Goal: Task Accomplishment & Management: Use online tool/utility

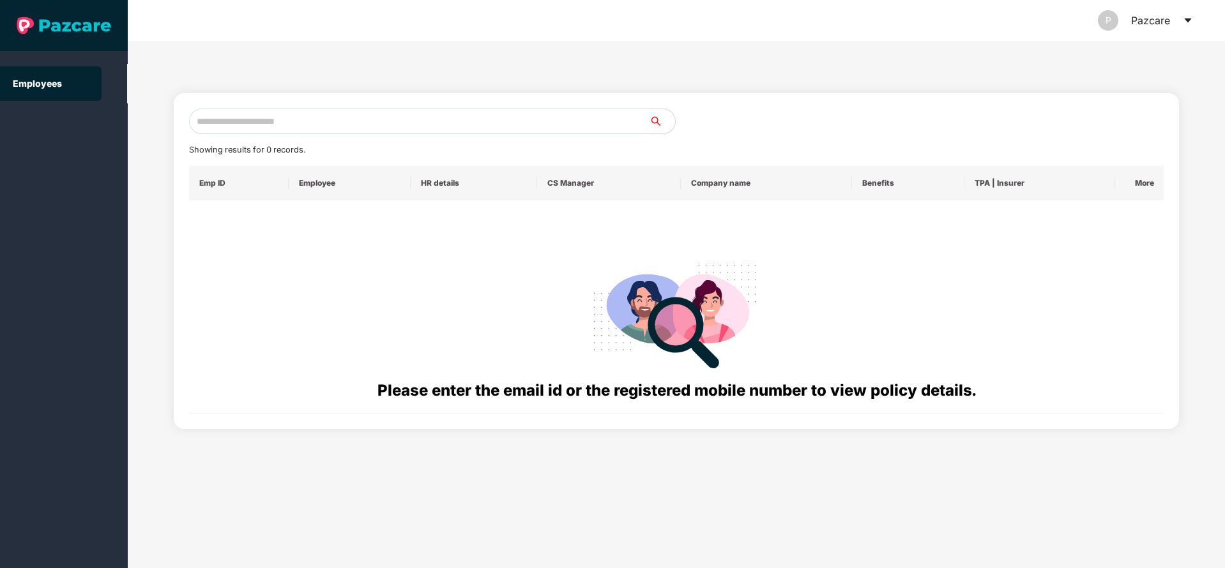
click at [431, 116] on input "text" at bounding box center [419, 122] width 460 height 26
paste input "**********"
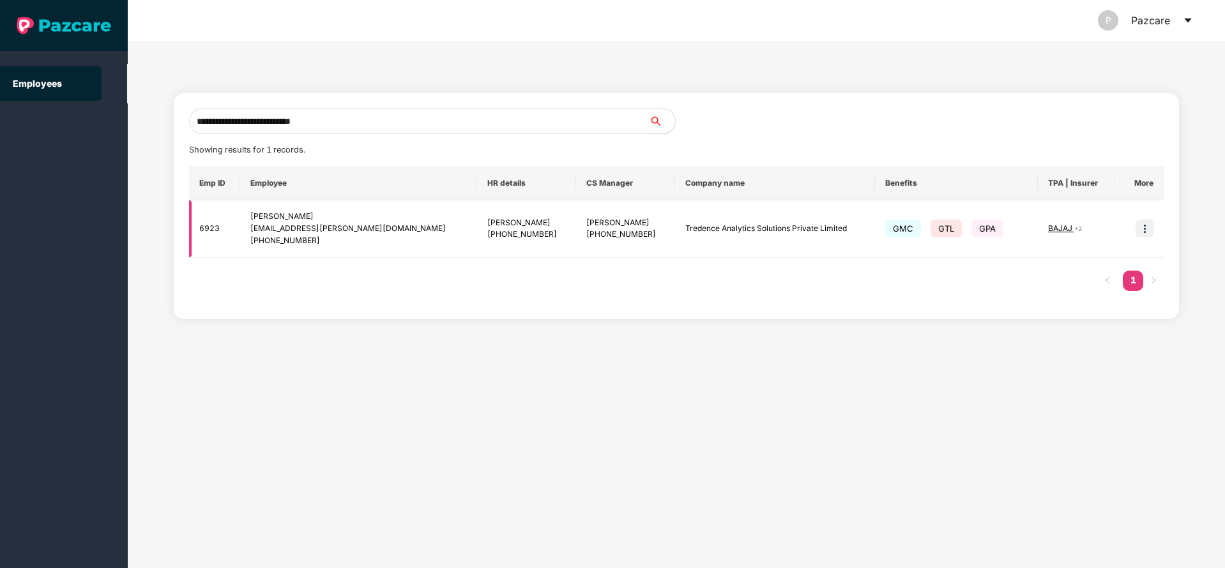
type input "**********"
click at [1145, 231] on img at bounding box center [1145, 229] width 18 height 18
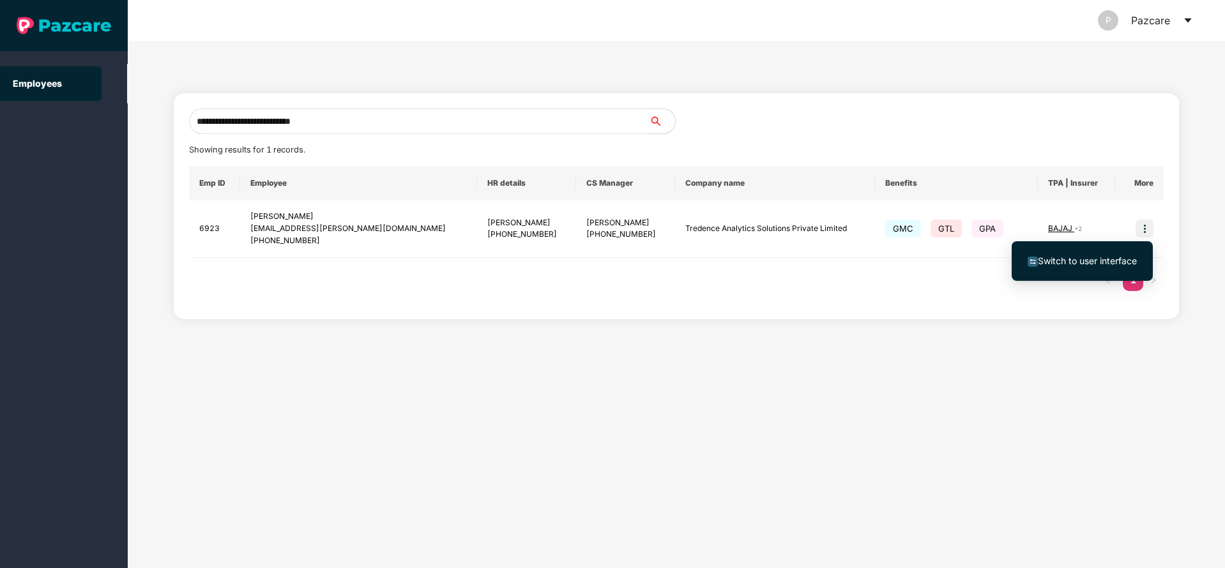
click at [1083, 257] on span "Switch to user interface" at bounding box center [1087, 260] width 99 height 11
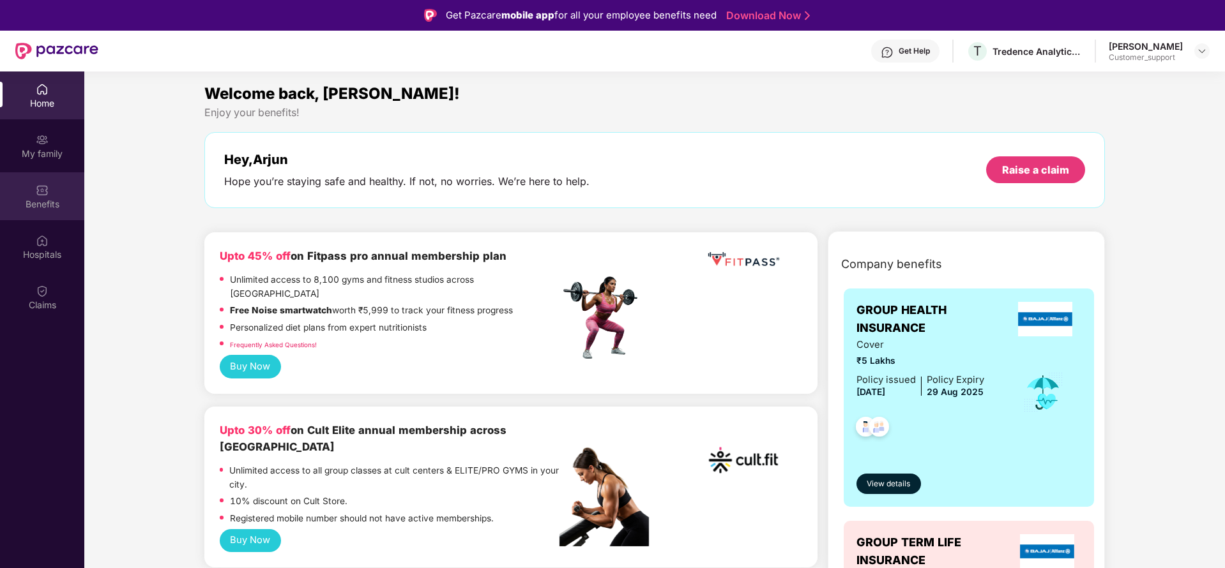
click at [30, 199] on div "Benefits" at bounding box center [42, 204] width 84 height 13
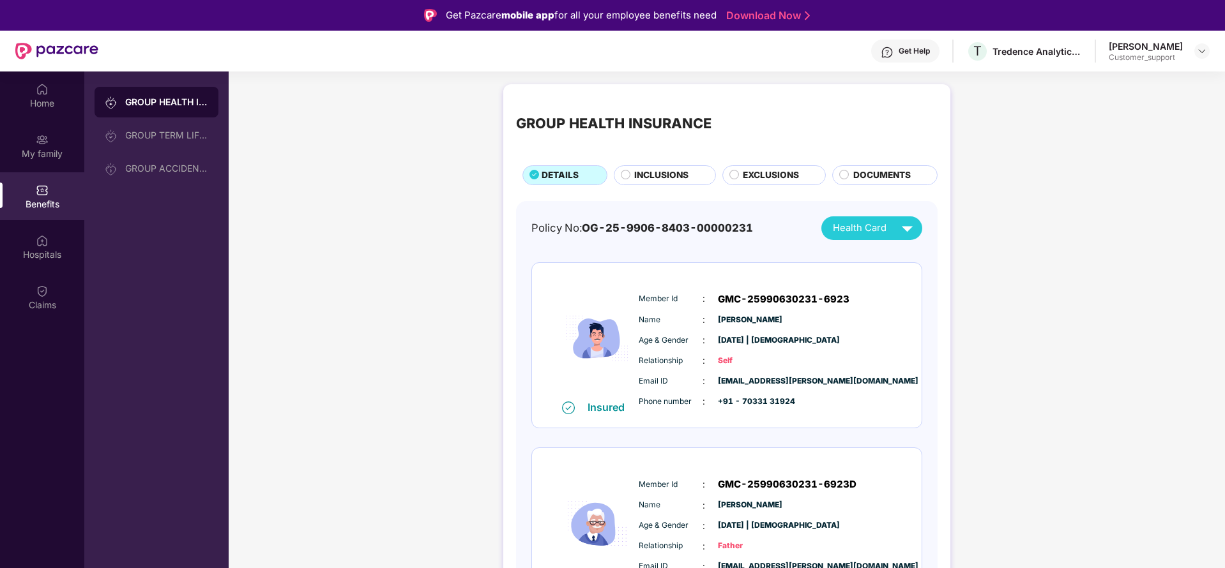
click at [643, 165] on div "INCLUSIONS" at bounding box center [665, 175] width 102 height 20
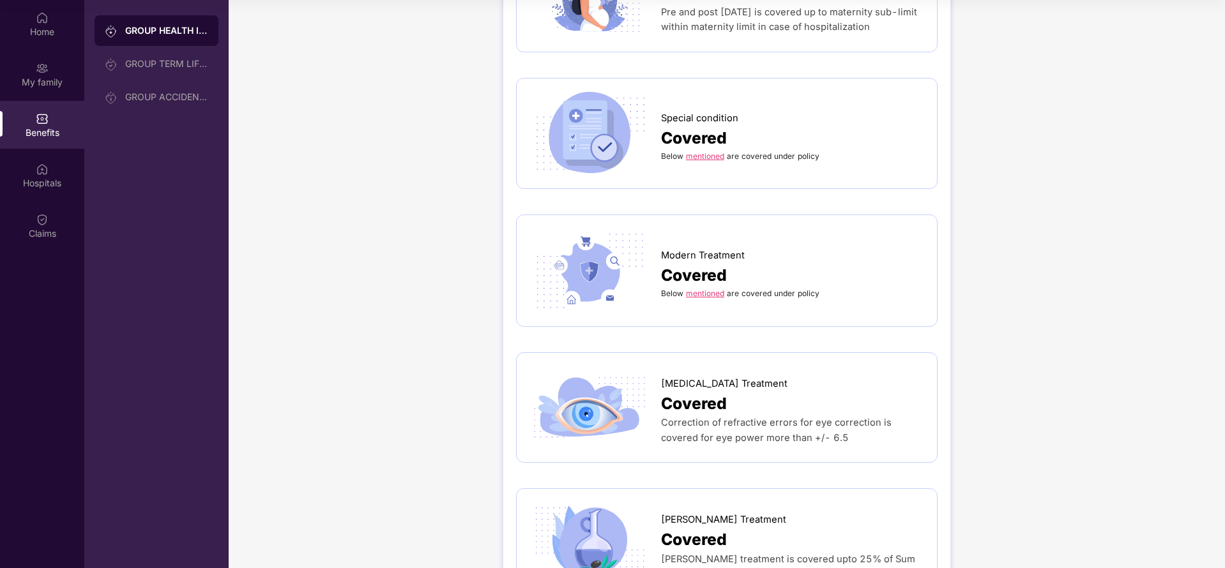
scroll to position [1666, 0]
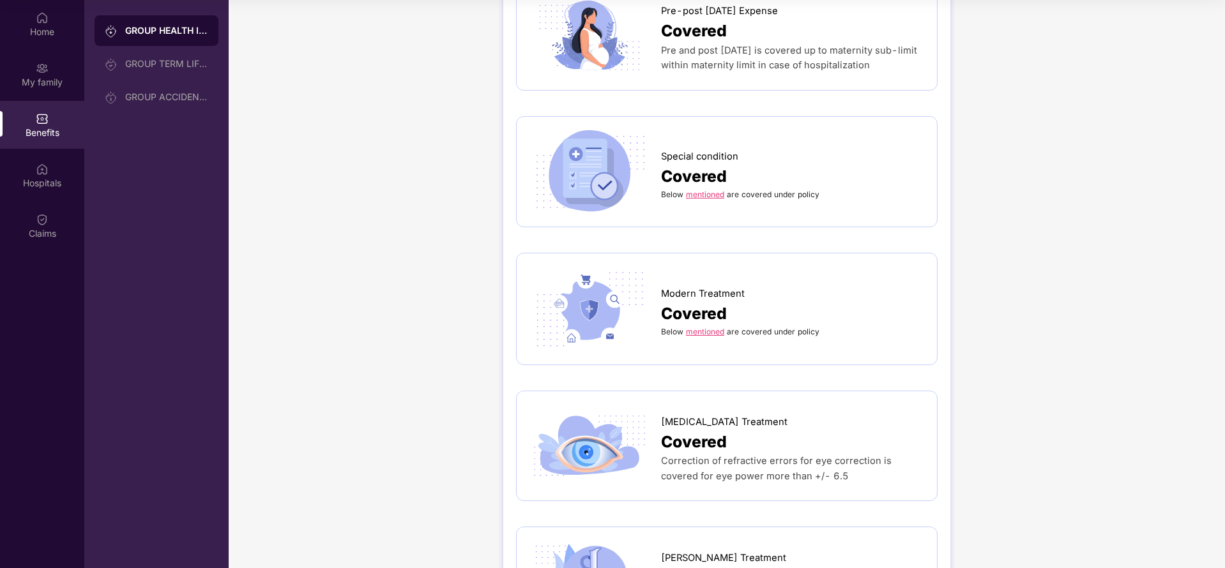
click at [703, 190] on link "mentioned" at bounding box center [705, 195] width 38 height 10
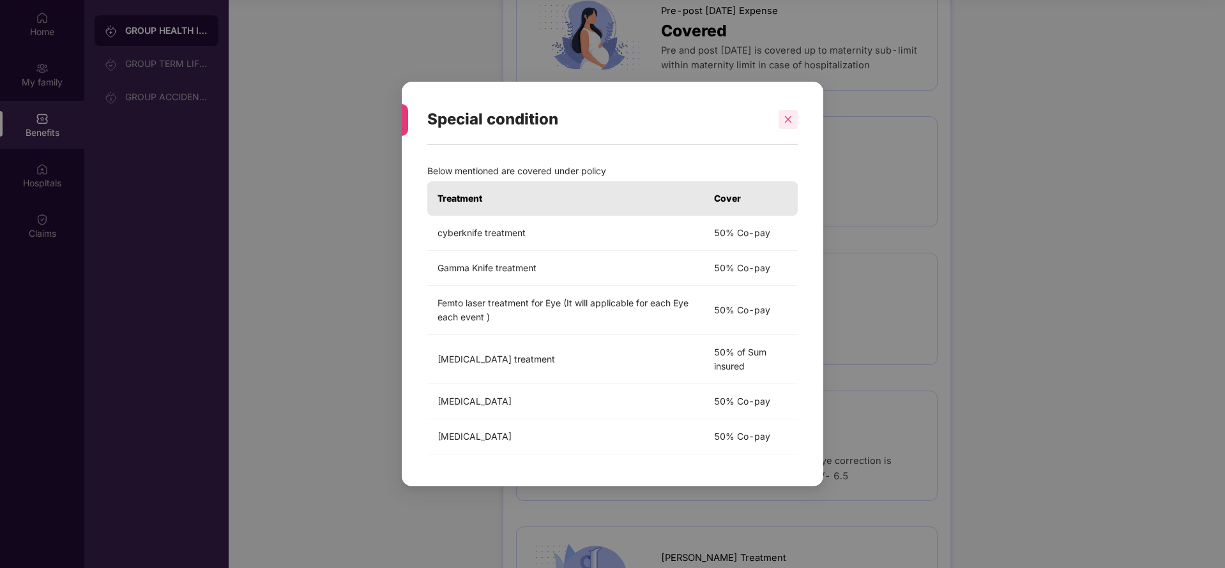
click at [785, 119] on icon "close" at bounding box center [788, 119] width 9 height 9
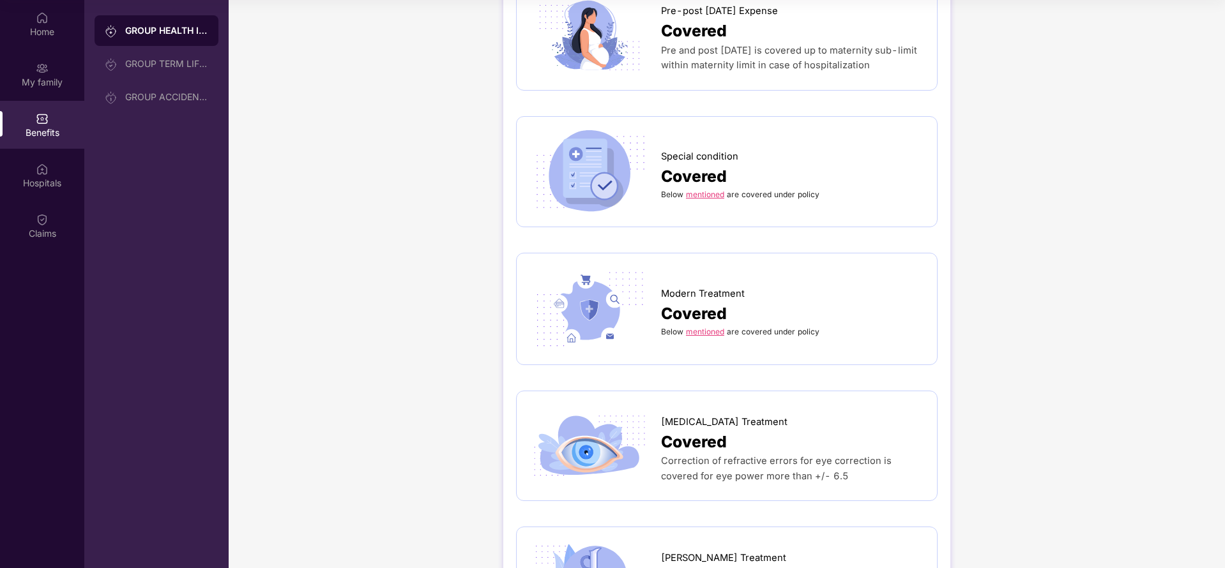
click at [697, 326] on div "Below mentioned are covered under policy" at bounding box center [792, 331] width 263 height 11
click at [706, 327] on link "mentioned" at bounding box center [705, 332] width 38 height 10
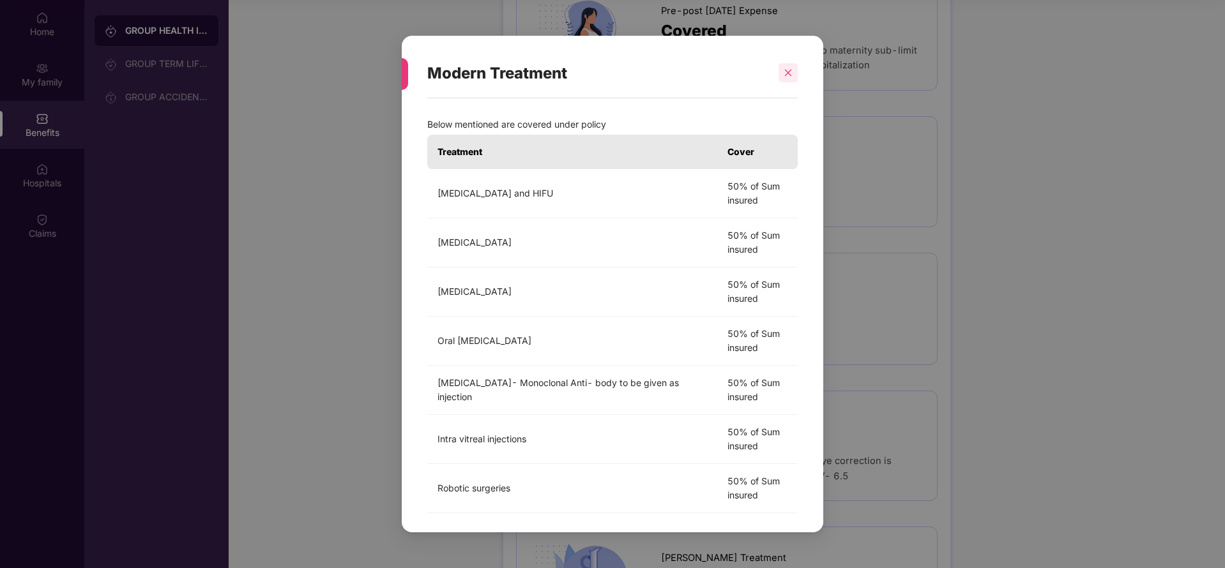
click at [790, 70] on icon "close" at bounding box center [788, 72] width 9 height 9
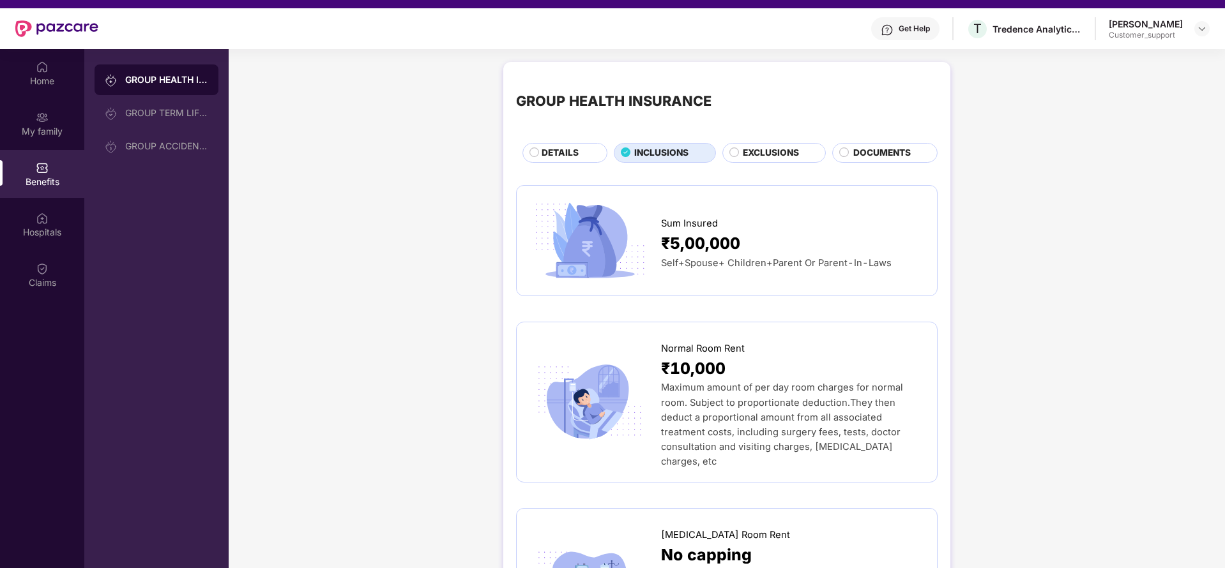
scroll to position [0, 0]
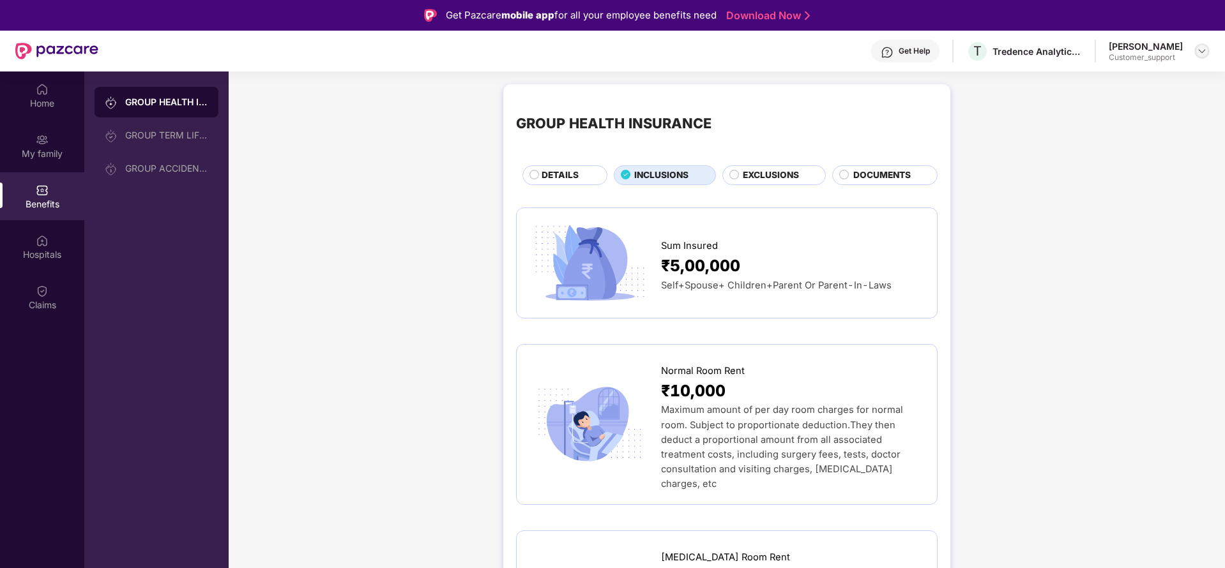
click at [1199, 53] on img at bounding box center [1202, 51] width 10 height 10
click at [1086, 84] on div "Switch to support view" at bounding box center [1142, 81] width 166 height 25
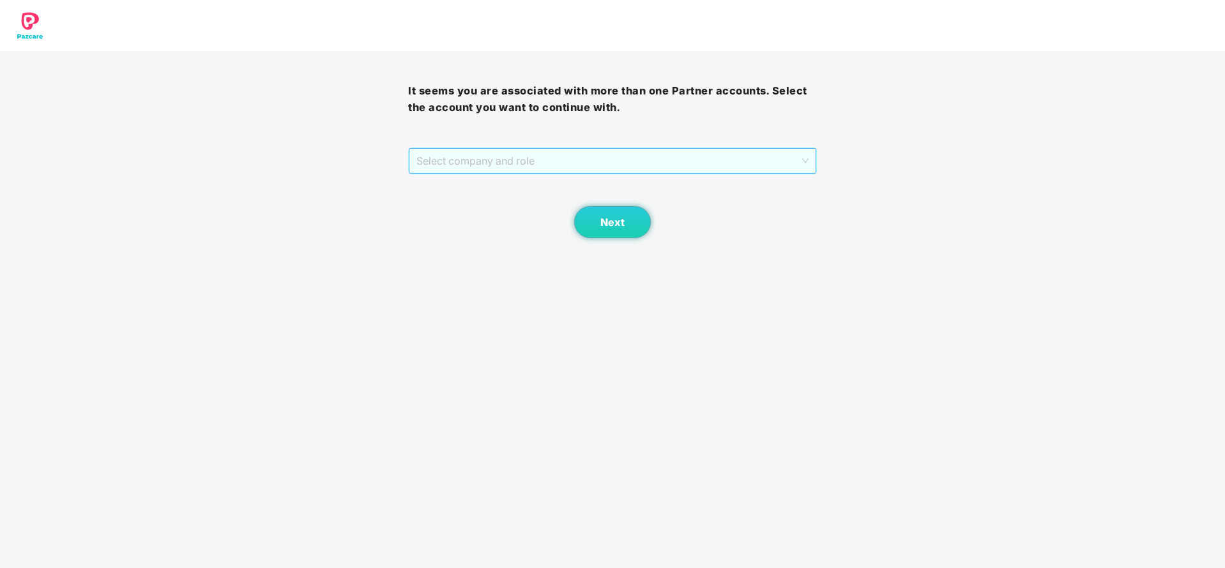
click at [664, 150] on span "Select company and role" at bounding box center [612, 161] width 392 height 24
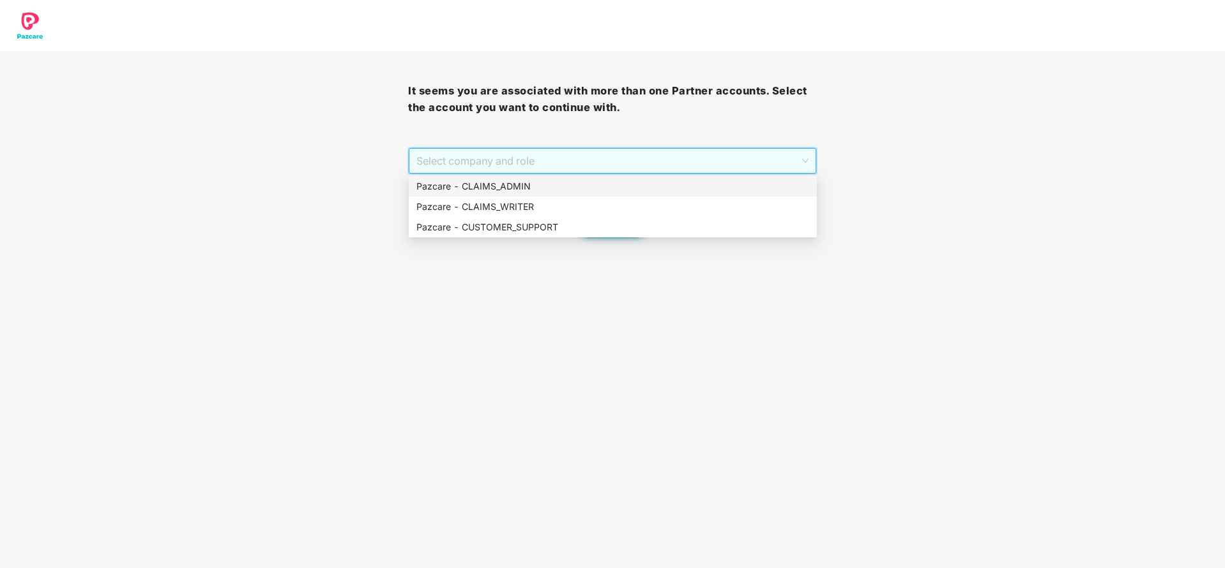
click at [613, 183] on div "Pazcare - CLAIMS_ADMIN" at bounding box center [612, 186] width 393 height 14
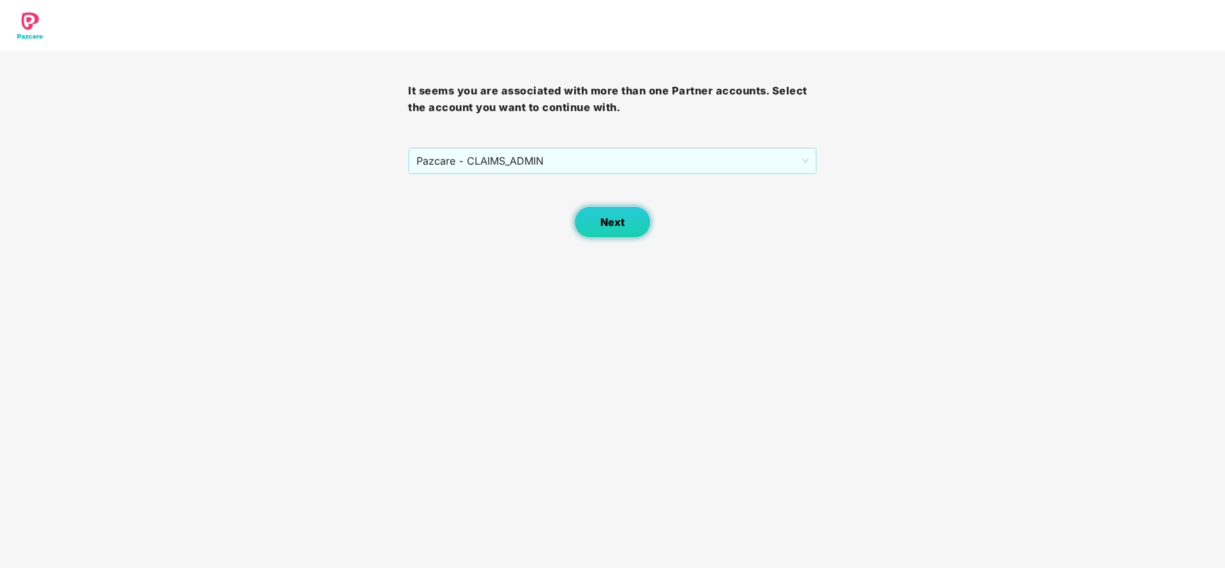
click at [607, 217] on span "Next" at bounding box center [612, 223] width 24 height 12
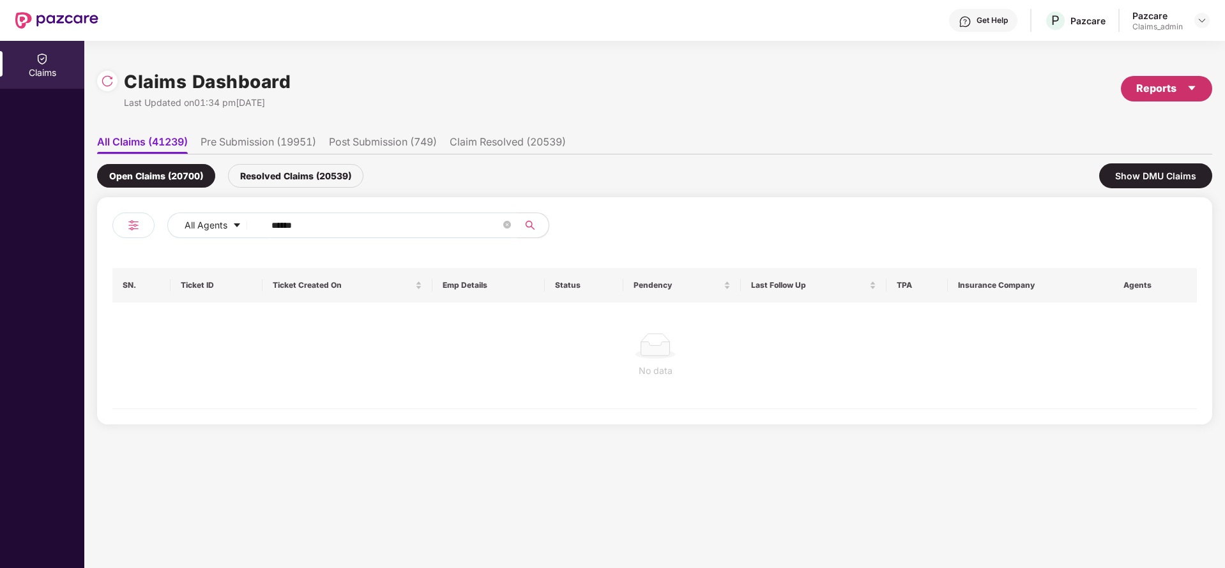
click at [1156, 84] on div "Reports" at bounding box center [1166, 88] width 61 height 16
click at [1093, 146] on div "Claims Pendency Report" at bounding box center [1112, 148] width 103 height 14
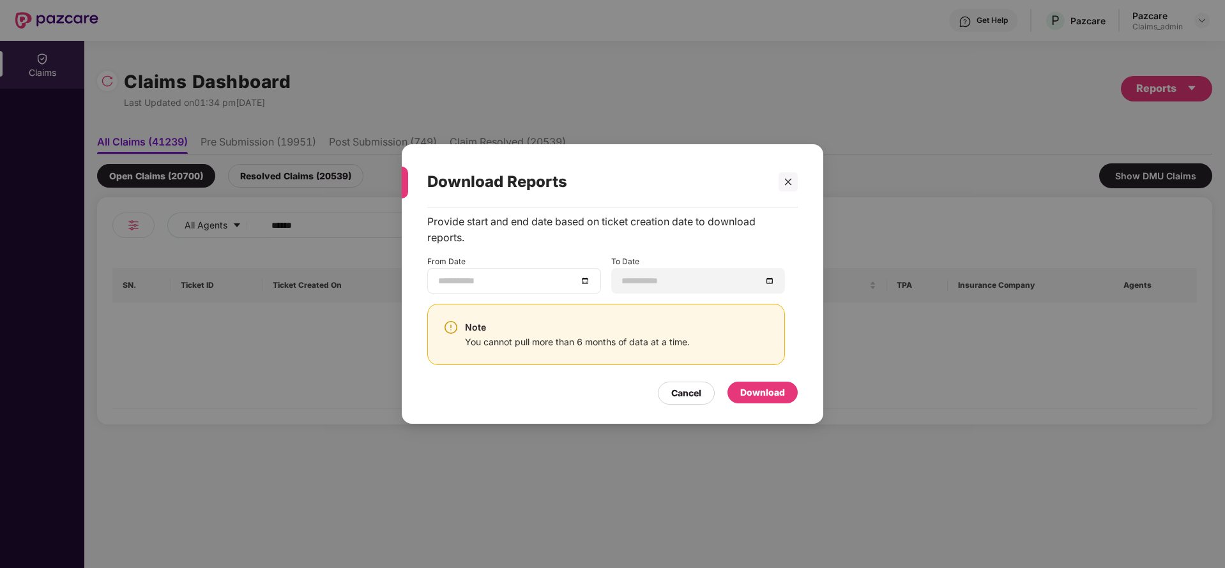
click at [585, 280] on div at bounding box center [514, 281] width 152 height 14
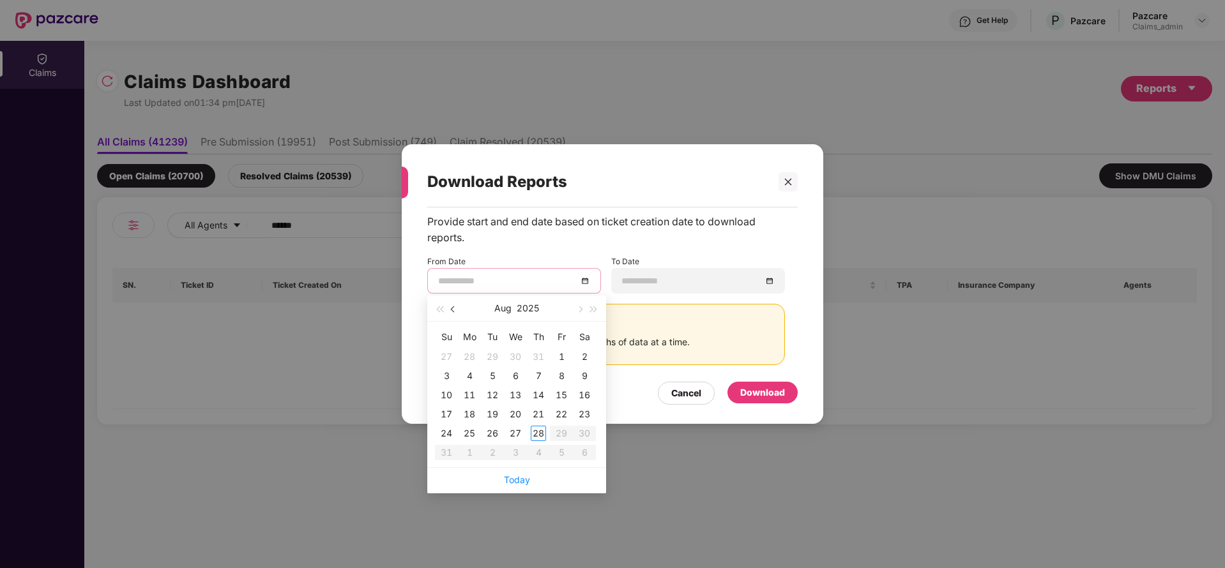
click at [452, 308] on span "button" at bounding box center [454, 310] width 6 height 6
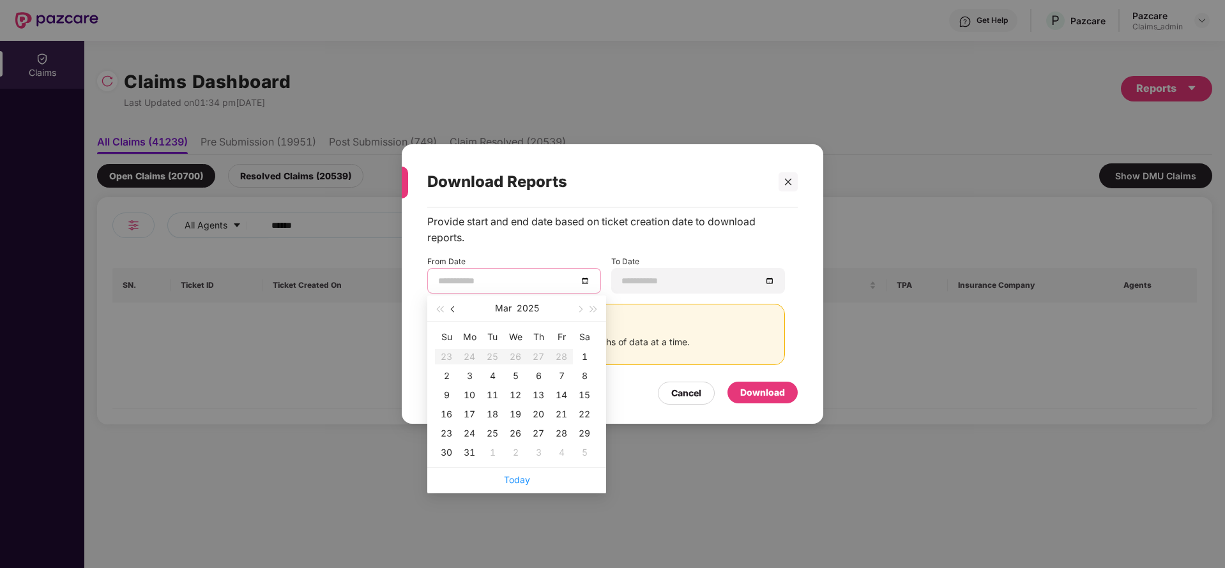
click at [452, 308] on span "button" at bounding box center [454, 310] width 6 height 6
click at [578, 307] on span "button" at bounding box center [579, 310] width 6 height 6
type input "**********"
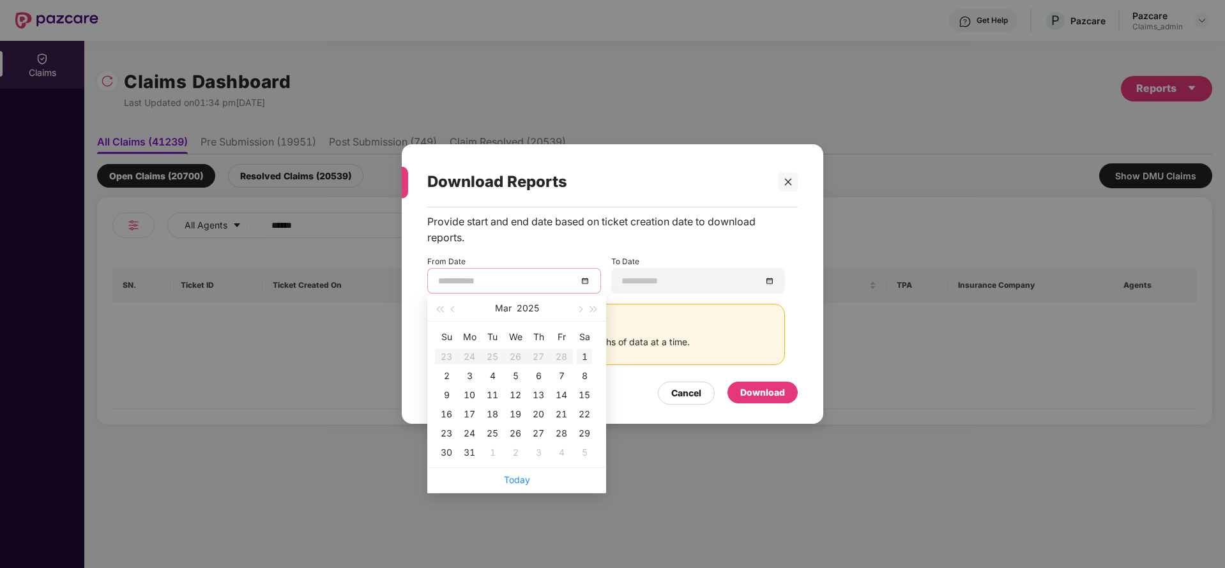
click at [585, 354] on div "1" at bounding box center [584, 356] width 15 height 15
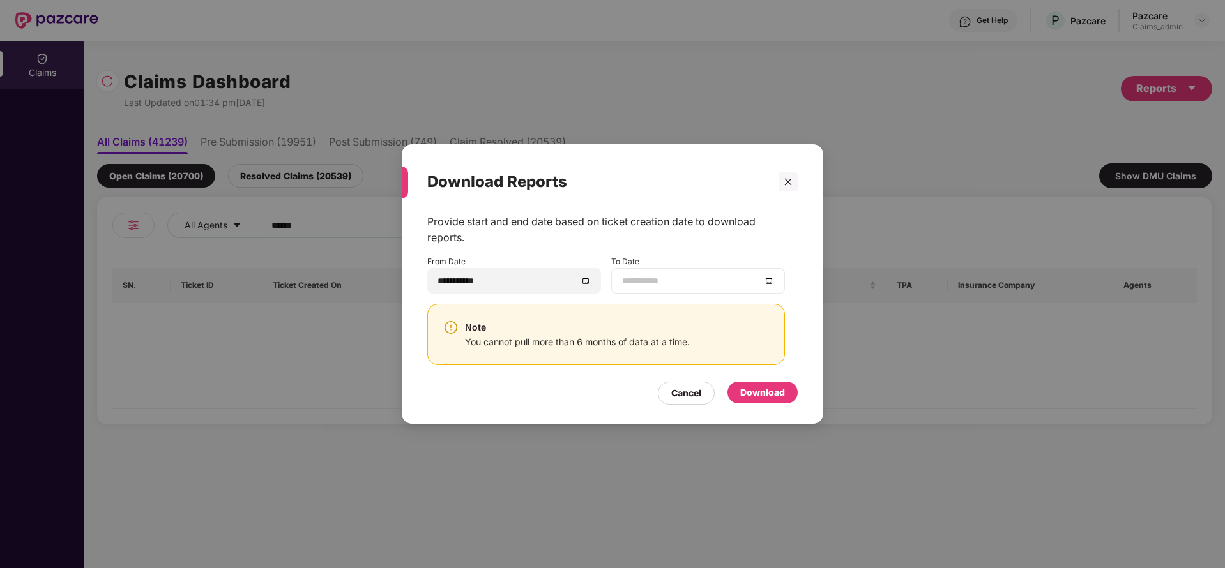
click at [767, 281] on div at bounding box center [698, 281] width 152 height 14
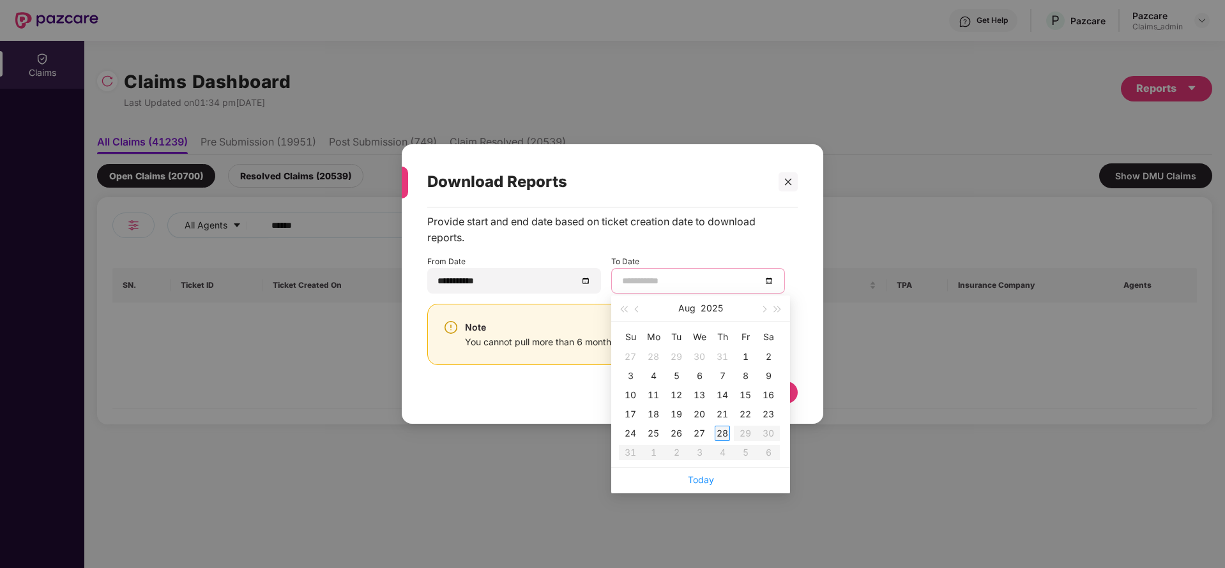
type input "**********"
click at [724, 436] on div "28" at bounding box center [722, 433] width 15 height 15
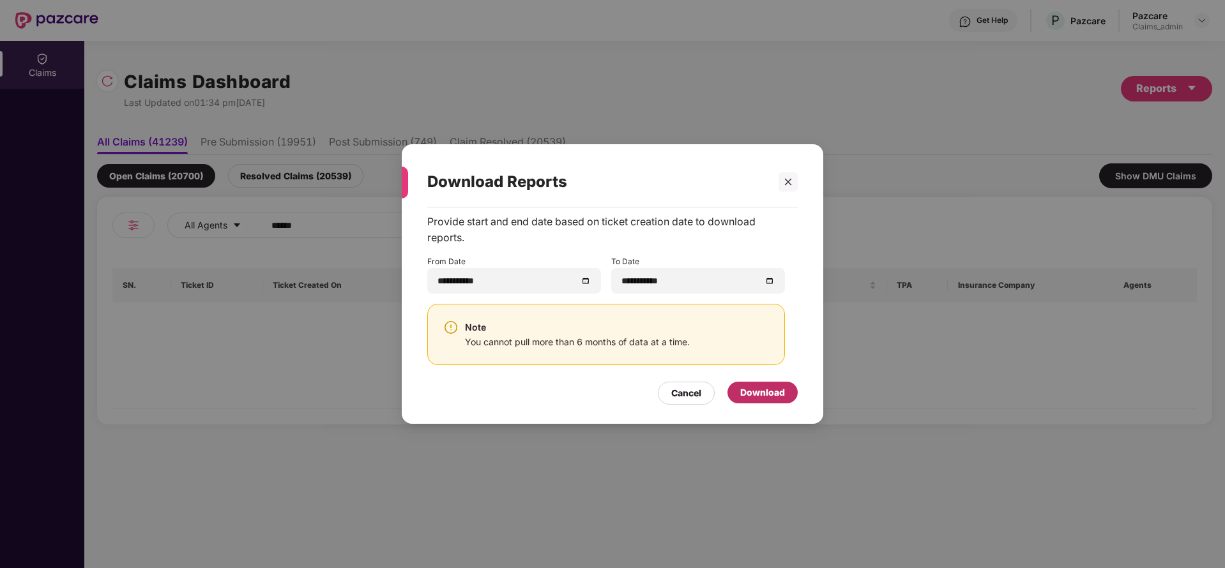
click at [775, 393] on div "Download" at bounding box center [762, 393] width 45 height 14
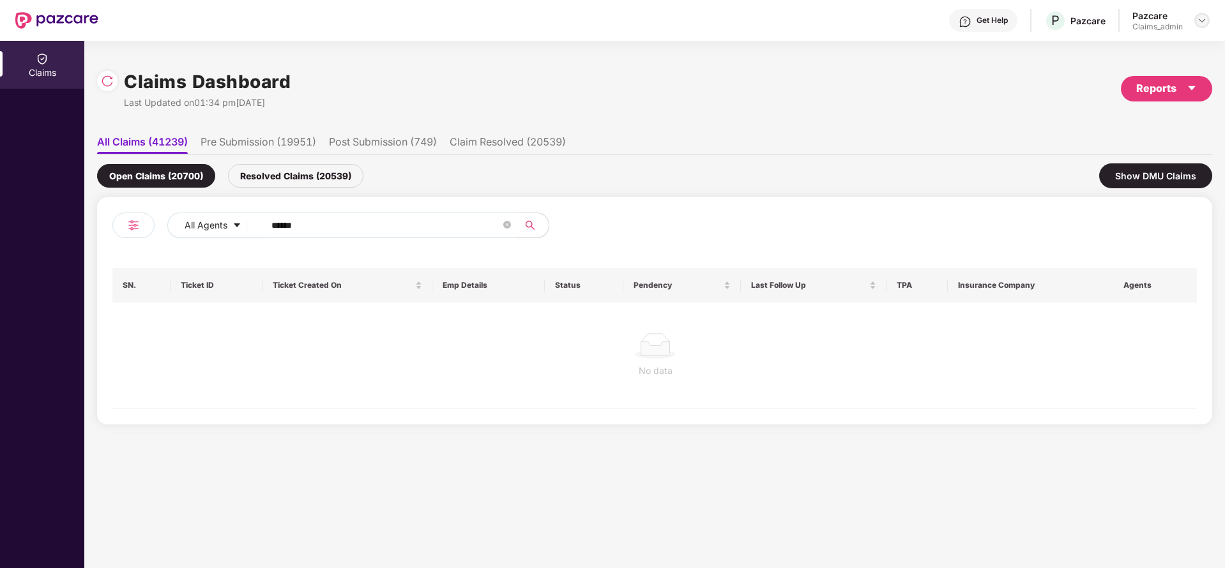
click at [1201, 20] on img at bounding box center [1202, 20] width 10 height 10
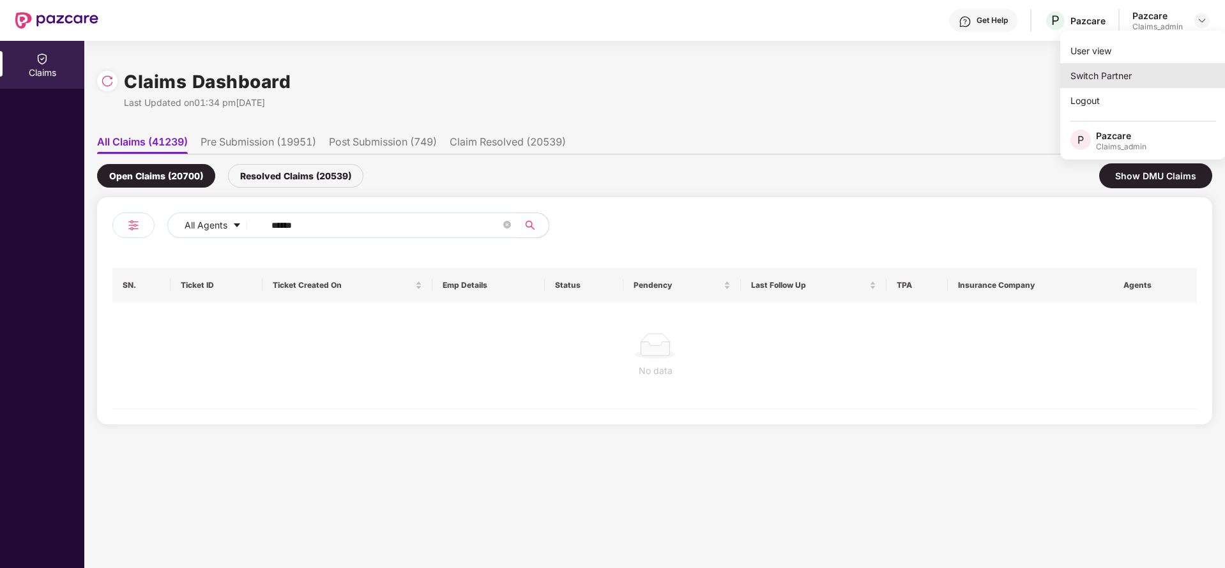
click at [1148, 69] on div "Switch Partner" at bounding box center [1143, 75] width 166 height 25
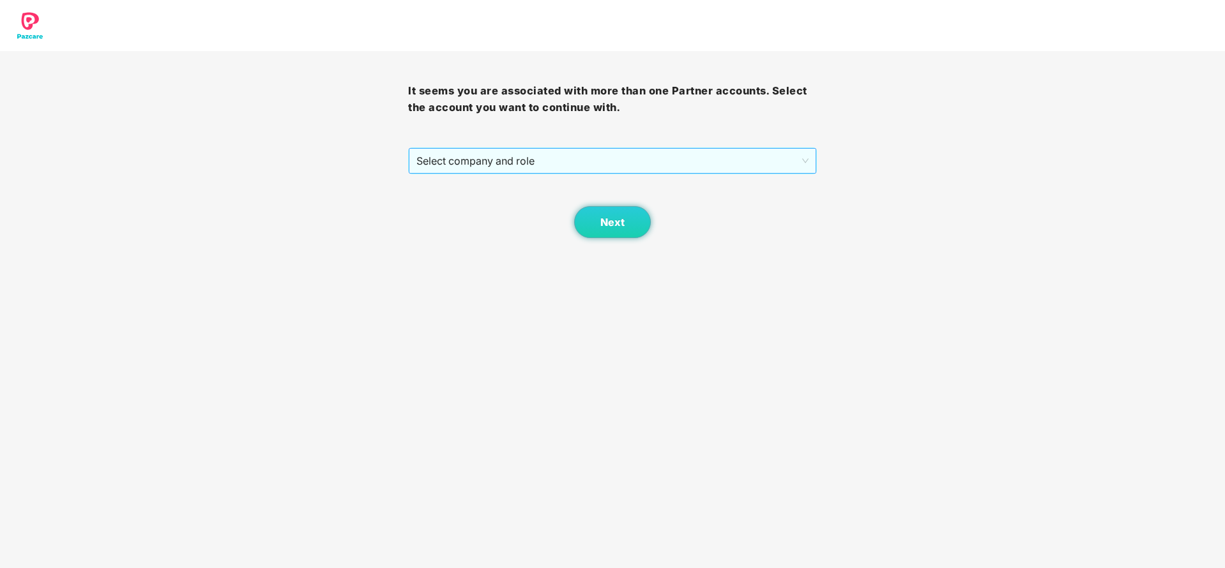
click at [763, 153] on span "Select company and role" at bounding box center [612, 161] width 392 height 24
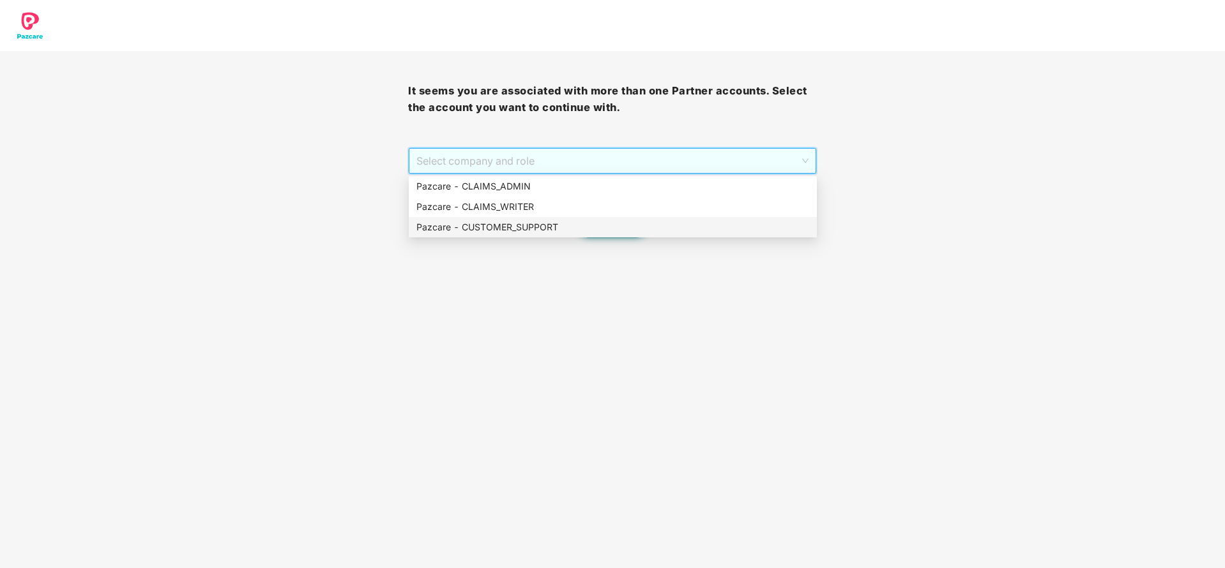
click at [630, 230] on div "Pazcare - CUSTOMER_SUPPORT" at bounding box center [612, 227] width 393 height 14
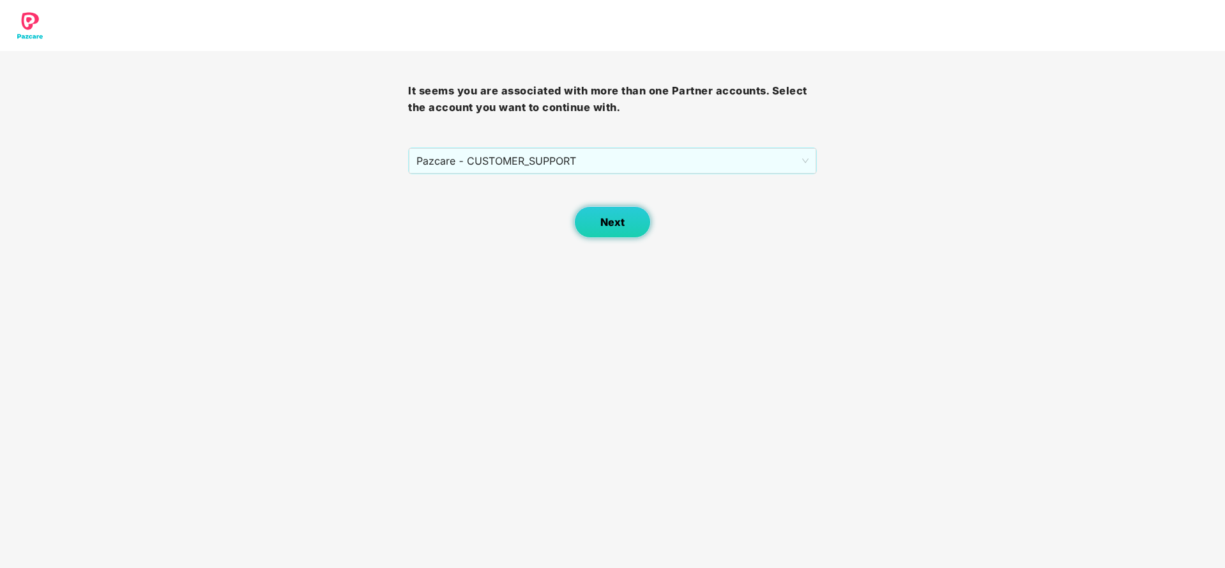
click at [592, 236] on button "Next" at bounding box center [612, 222] width 77 height 32
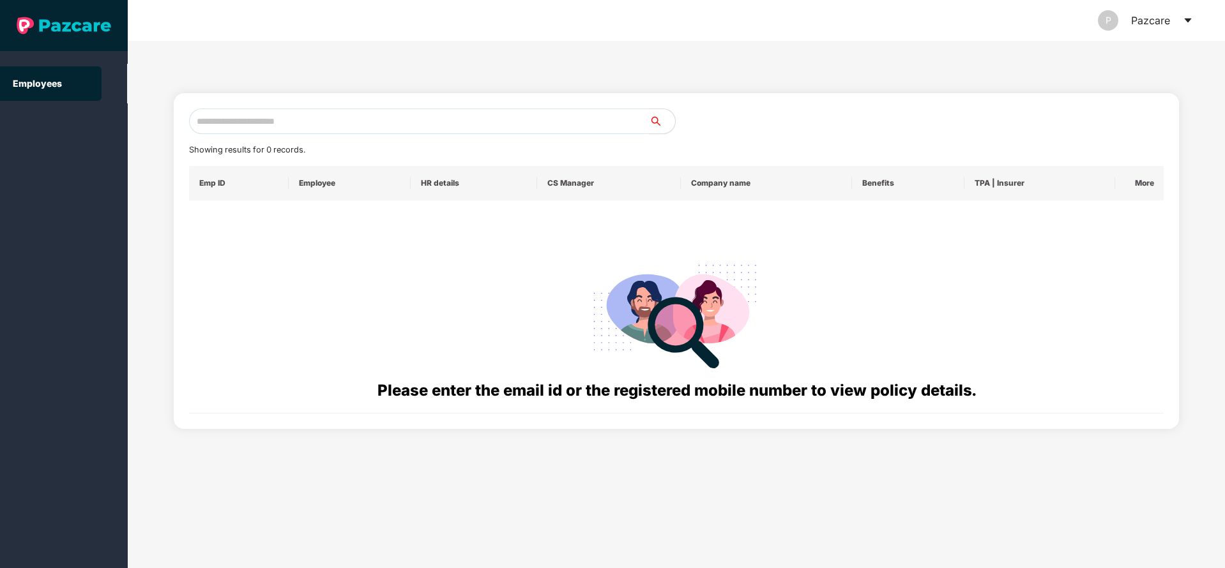
click at [541, 119] on input "text" at bounding box center [419, 122] width 460 height 26
paste input "**********"
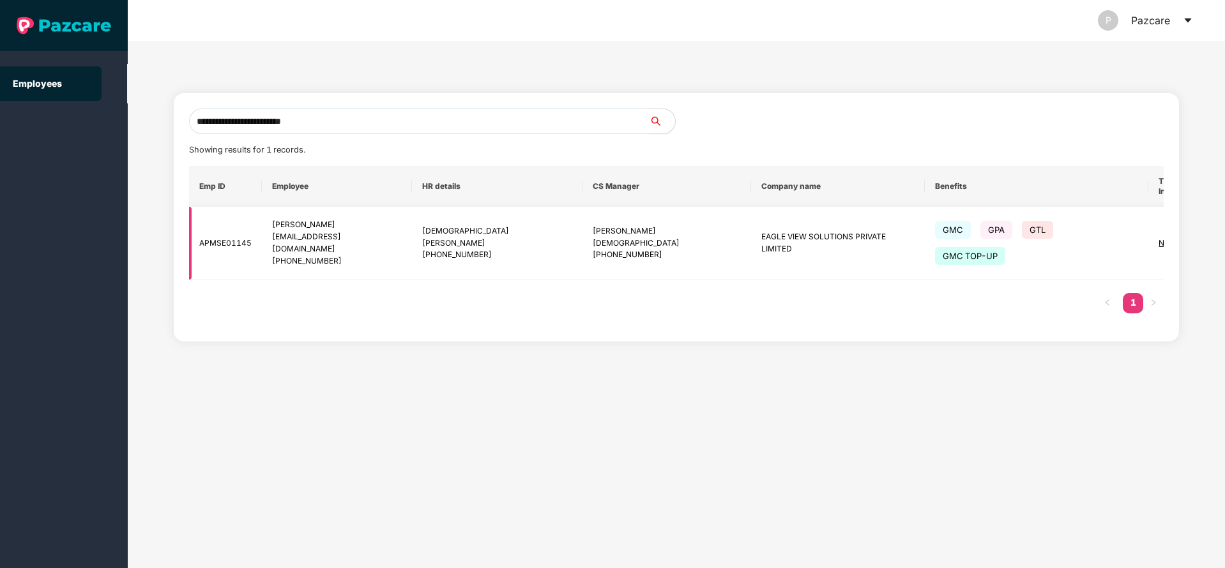
type input "**********"
click at [1159, 238] on span "NIA_MEDI" at bounding box center [1177, 243] width 37 height 10
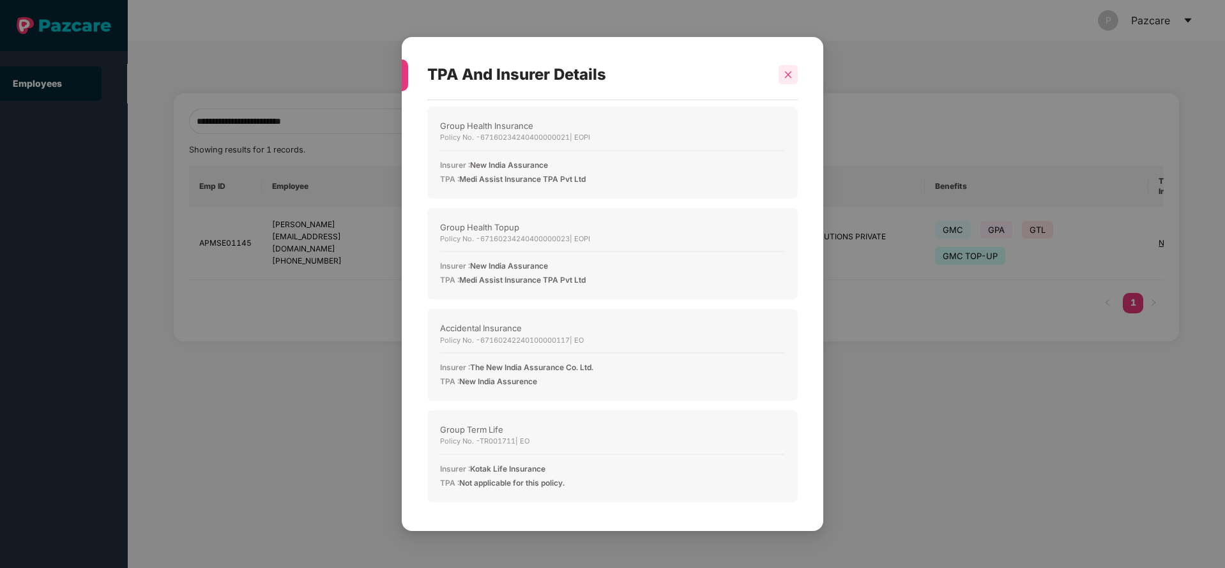
click at [789, 74] on icon "close" at bounding box center [788, 74] width 7 height 7
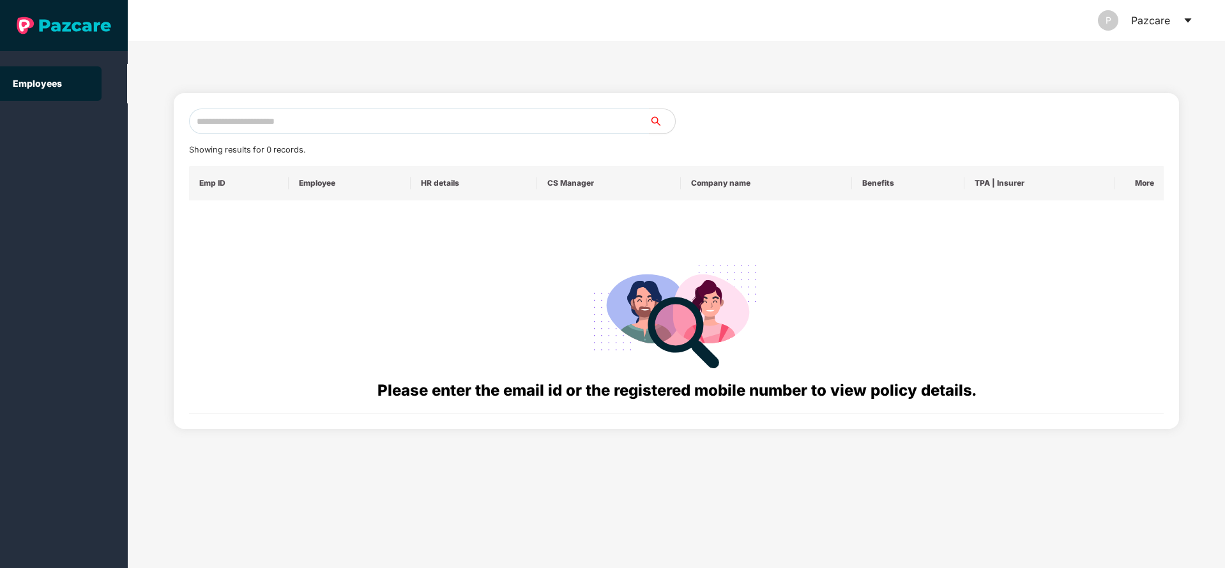
click at [1186, 17] on icon "caret-down" at bounding box center [1188, 20] width 10 height 10
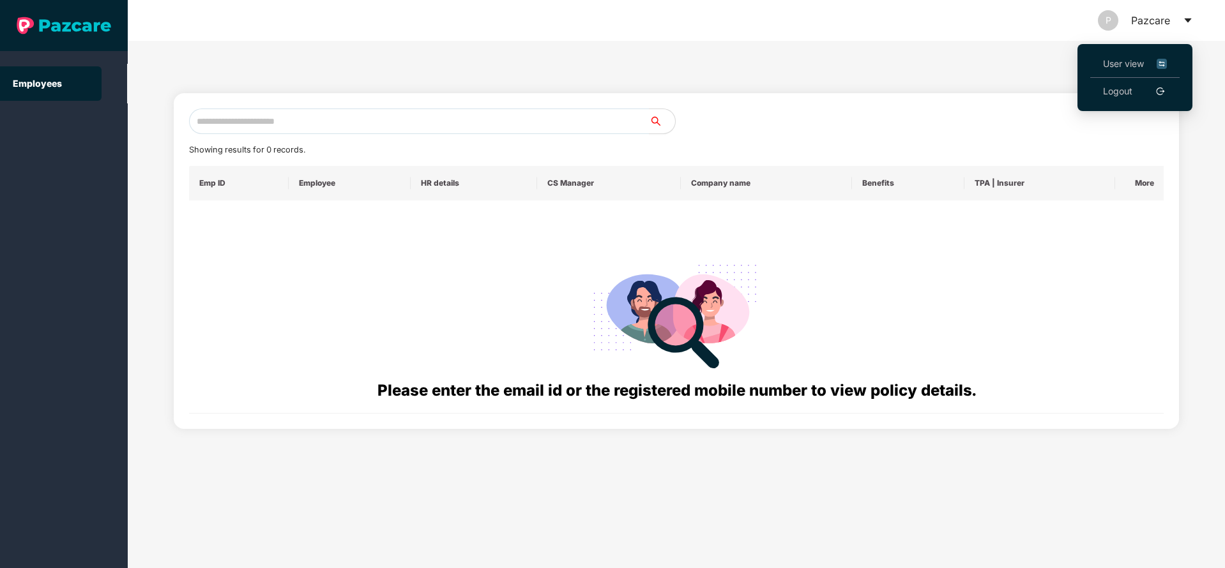
click at [1115, 56] on li "User view" at bounding box center [1134, 63] width 89 height 27
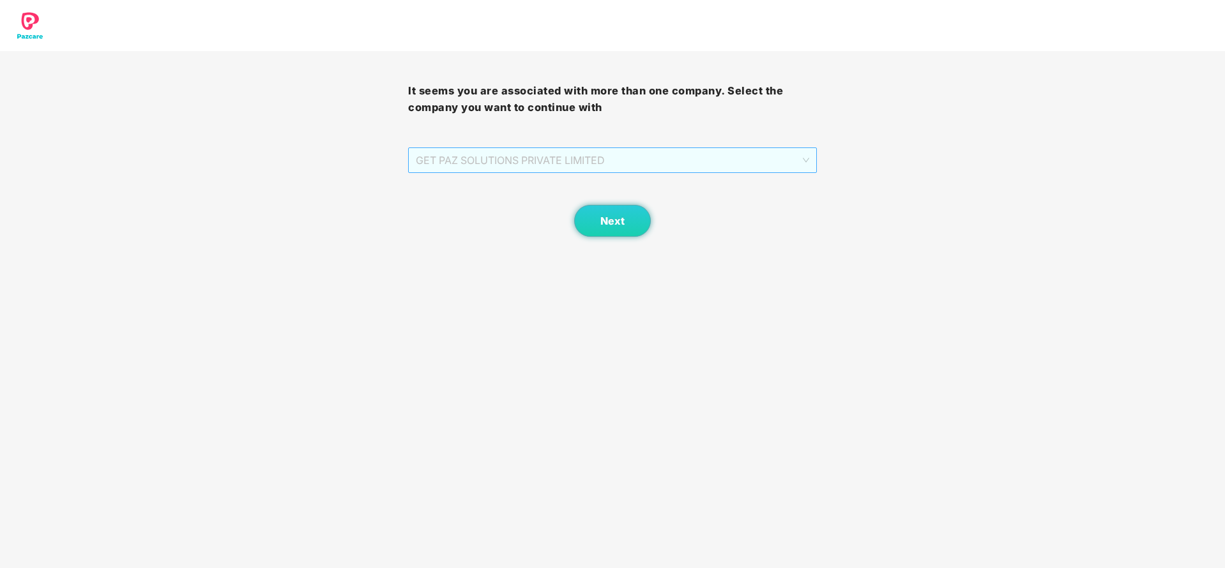
click at [612, 159] on span "GET PAZ SOLUTIONS PRIVATE LIMITED" at bounding box center [612, 160] width 393 height 24
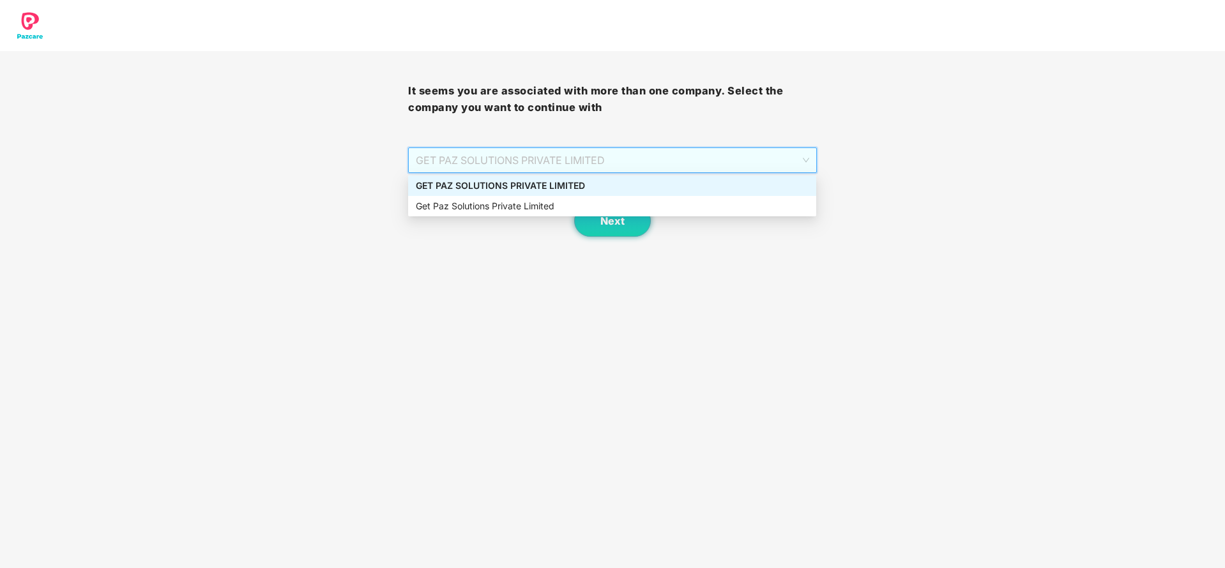
click at [602, 188] on div "GET PAZ SOLUTIONS PRIVATE LIMITED" at bounding box center [612, 186] width 393 height 14
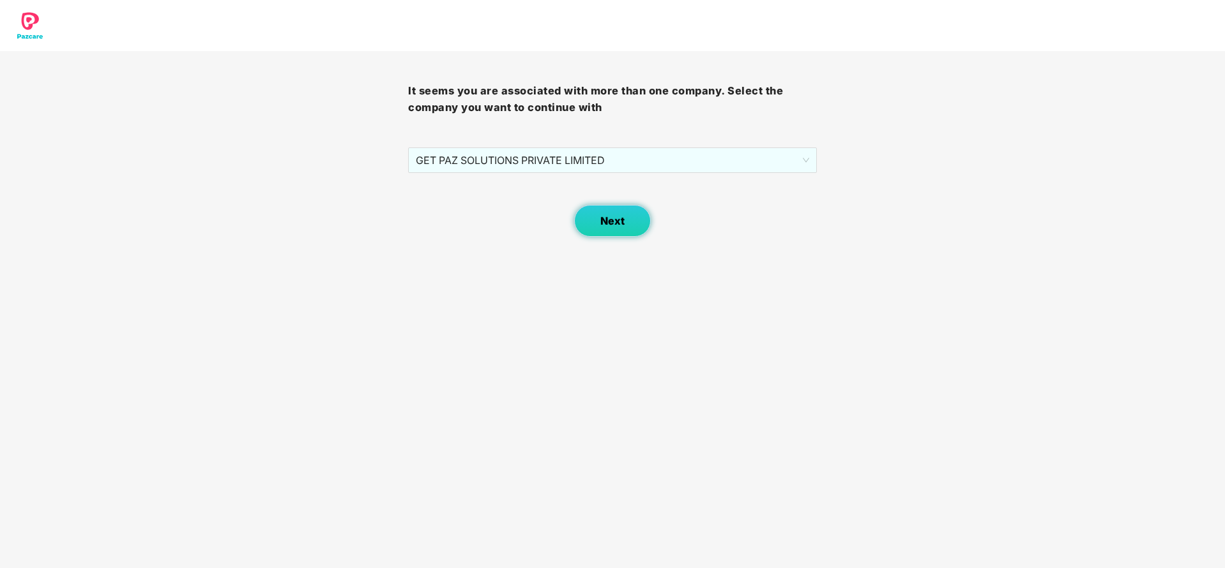
click at [622, 224] on span "Next" at bounding box center [612, 221] width 24 height 12
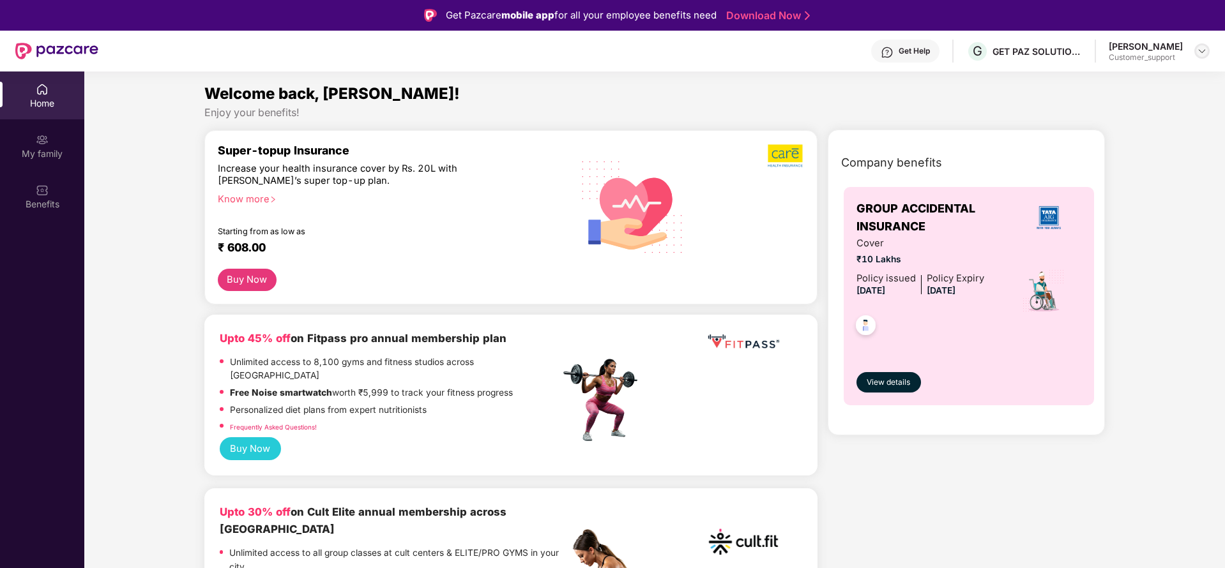
click at [1209, 52] on div at bounding box center [1201, 50] width 15 height 15
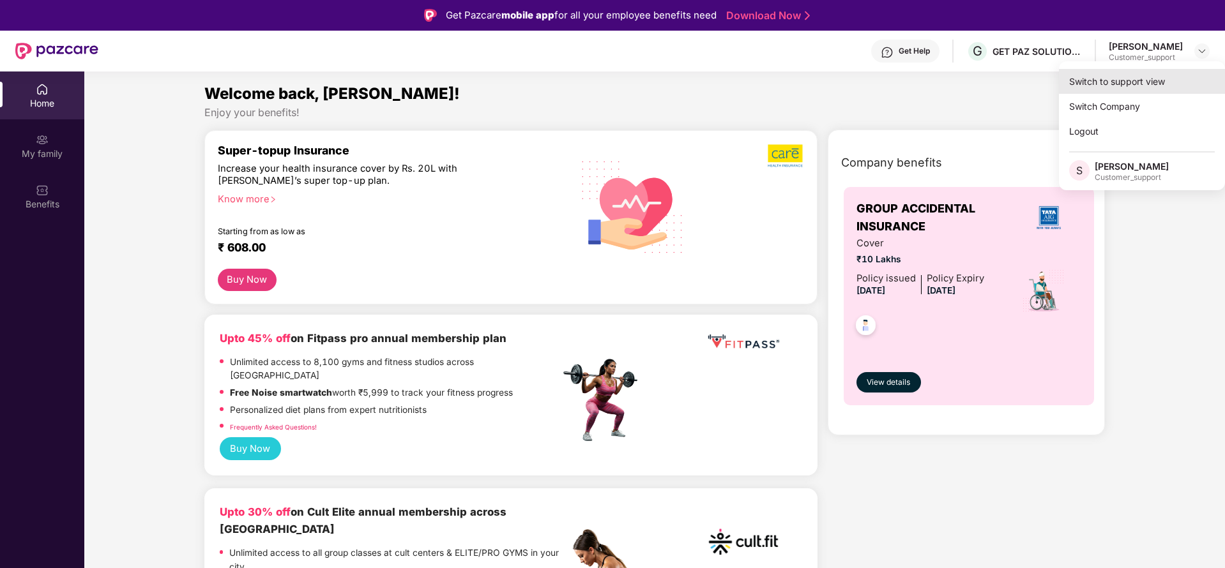
click at [1099, 82] on div "Switch to support view" at bounding box center [1142, 81] width 166 height 25
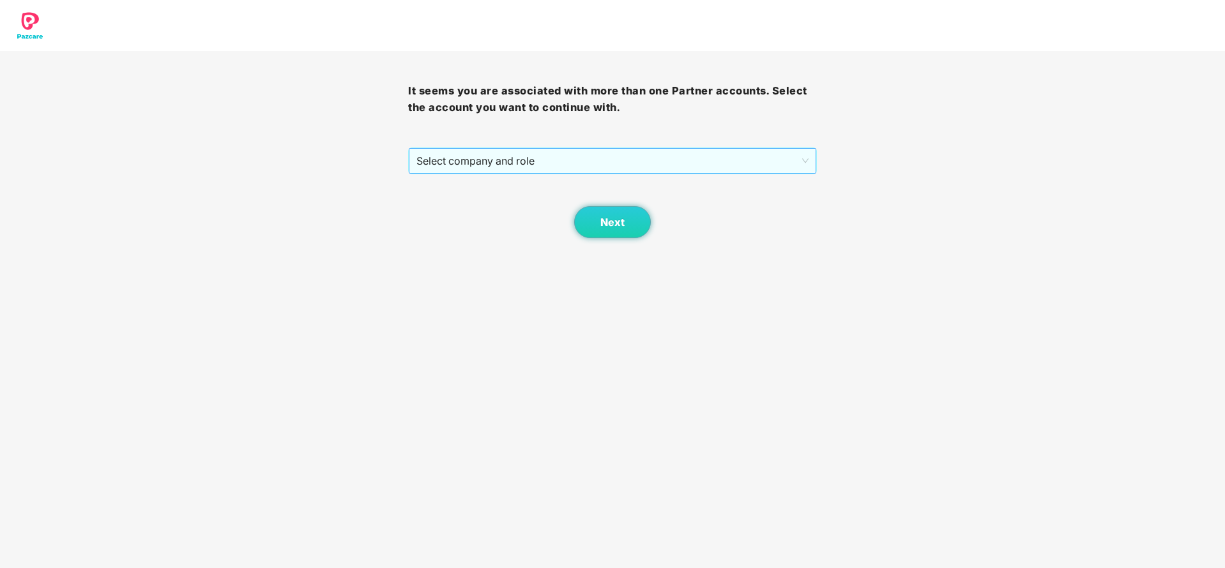
click at [512, 151] on span "Select company and role" at bounding box center [612, 161] width 392 height 24
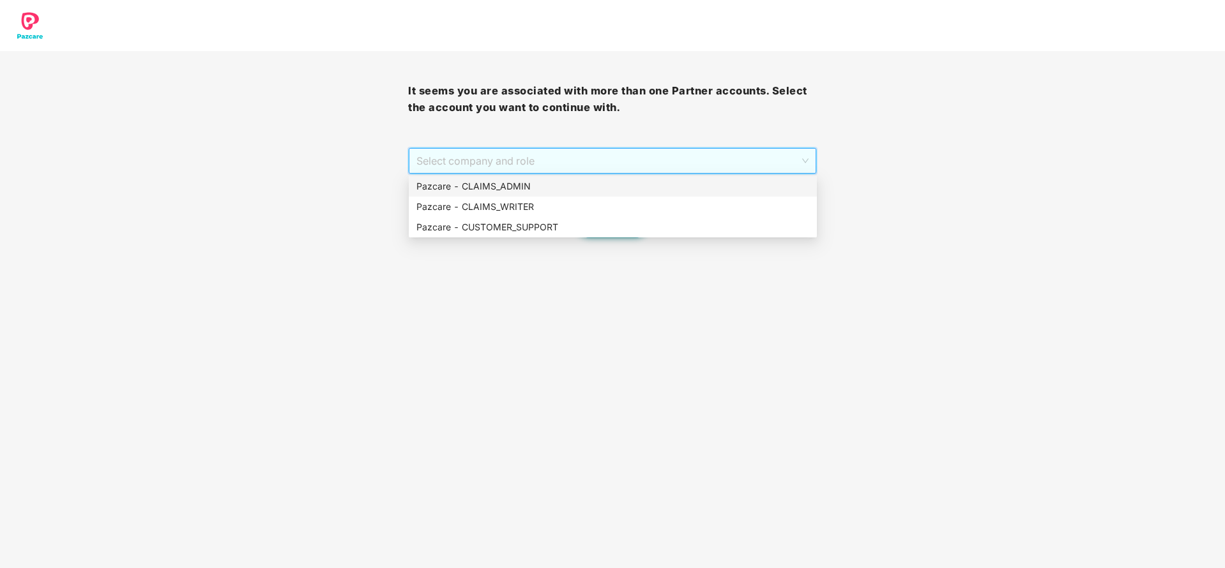
click at [506, 178] on div "Pazcare - CLAIMS_ADMIN" at bounding box center [613, 186] width 408 height 20
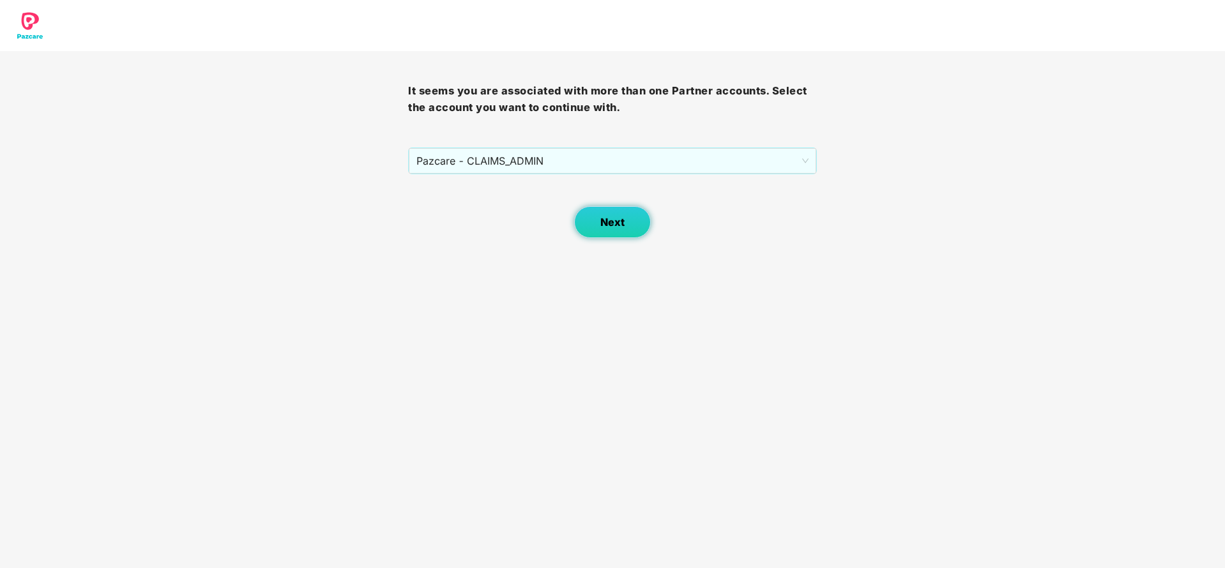
click at [611, 222] on span "Next" at bounding box center [612, 223] width 24 height 12
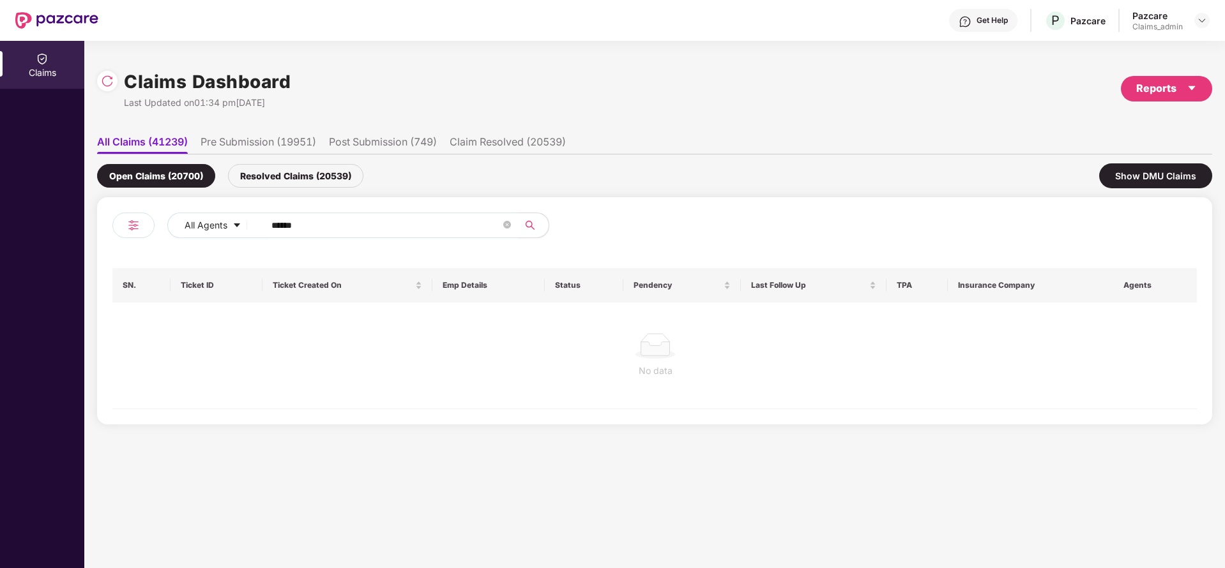
click at [327, 217] on input "******" at bounding box center [385, 225] width 229 height 19
type input "******"
click at [296, 176] on div "Resolved Claims (20539)" at bounding box center [295, 176] width 135 height 24
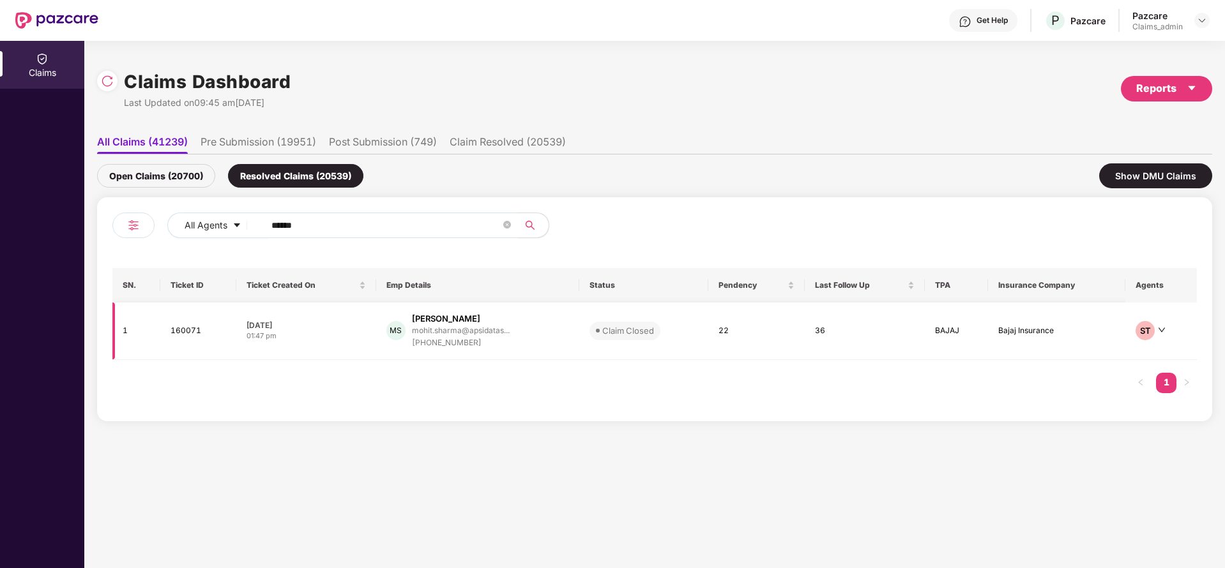
click at [443, 339] on div "[PHONE_NUMBER]" at bounding box center [461, 343] width 98 height 12
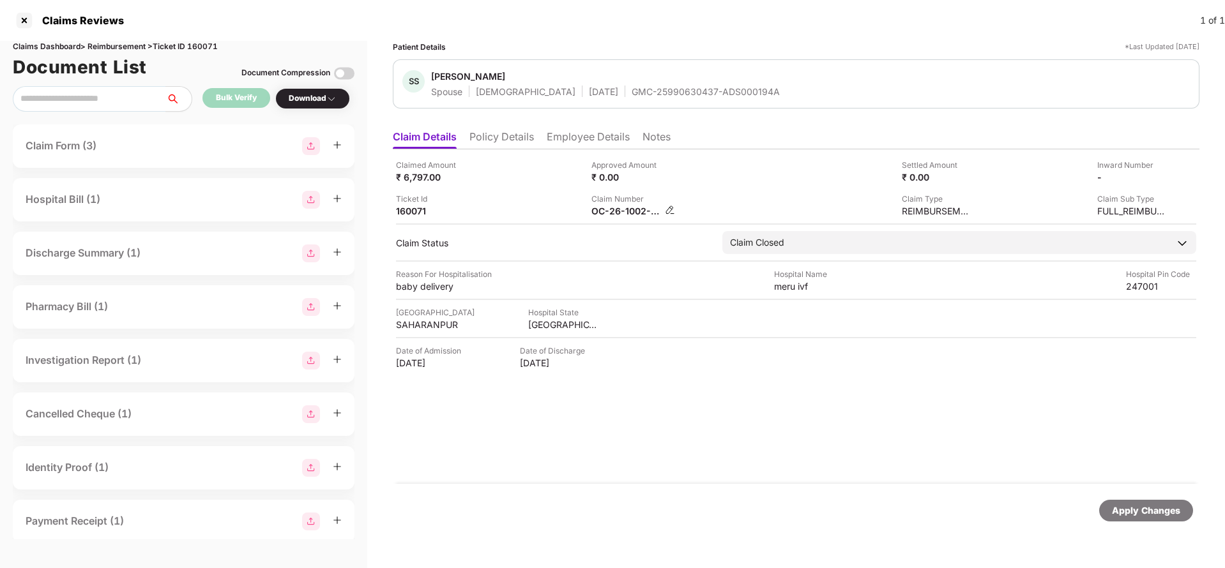
click at [671, 211] on img at bounding box center [670, 210] width 10 height 10
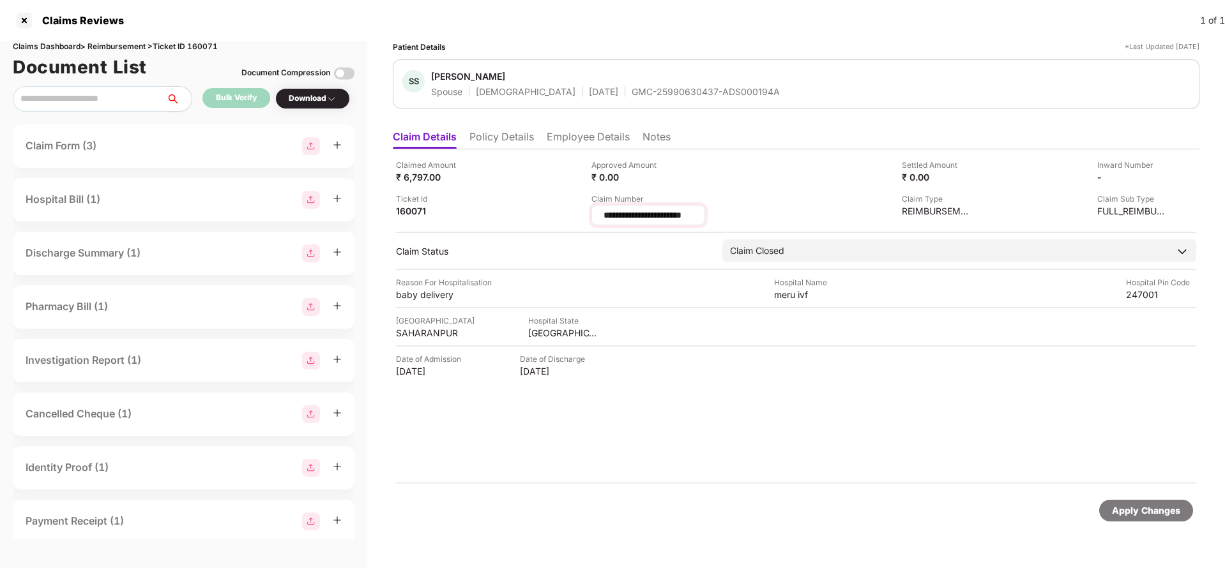
scroll to position [0, 6]
drag, startPoint x: 726, startPoint y: 213, endPoint x: 510, endPoint y: 220, distance: 216.0
click at [510, 220] on div "**********" at bounding box center [796, 192] width 800 height 66
type input "**********"
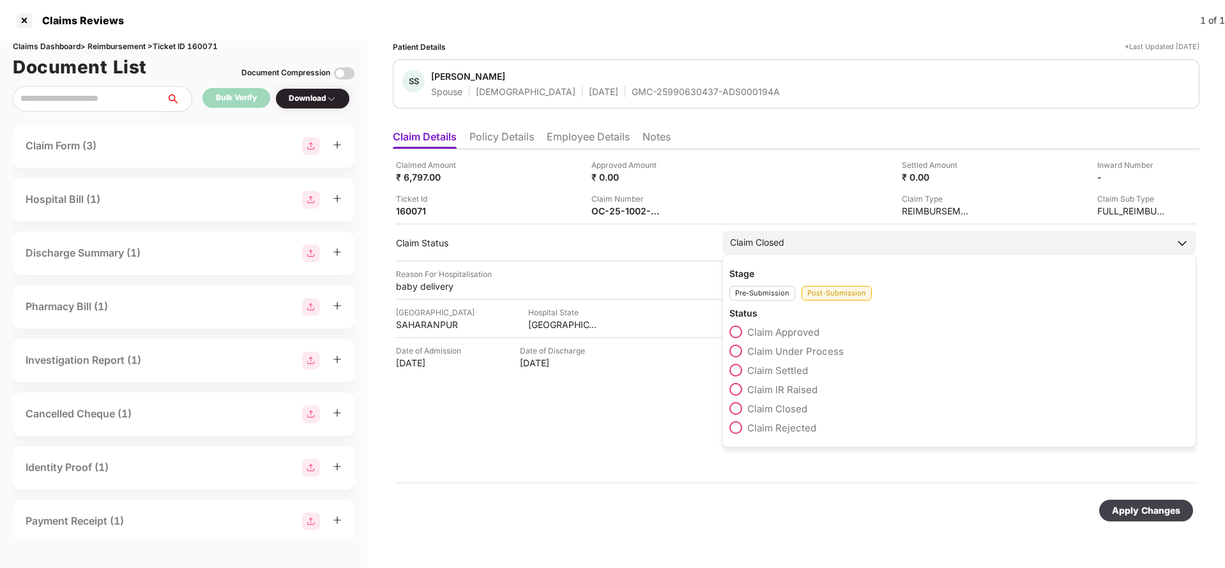
click at [738, 351] on div "Claim Approved Claim Under Process Claim Settled Claim IR Raised Claim Closed C…" at bounding box center [959, 383] width 460 height 115
click at [738, 351] on span at bounding box center [735, 351] width 13 height 13
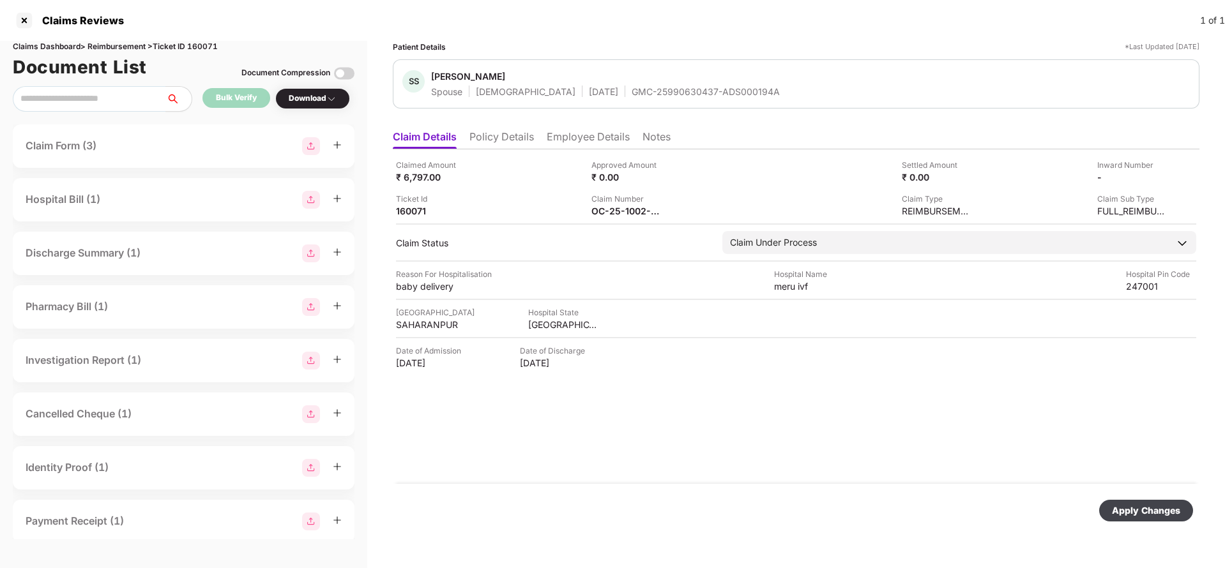
click at [1126, 512] on div "Apply Changes" at bounding box center [1146, 511] width 68 height 14
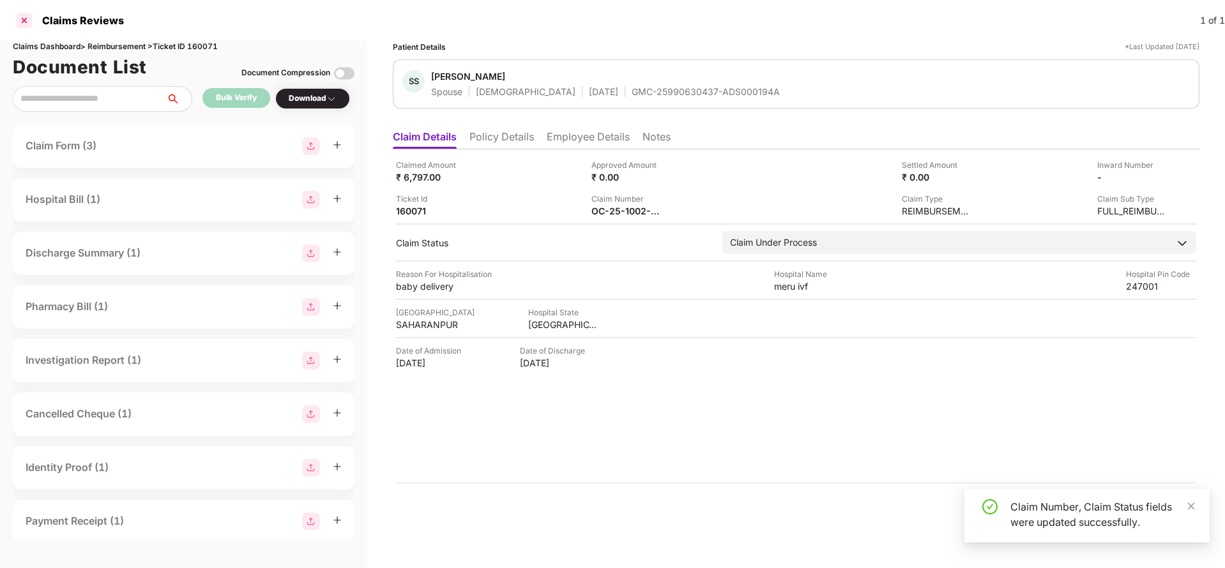
click at [22, 29] on div at bounding box center [24, 20] width 20 height 20
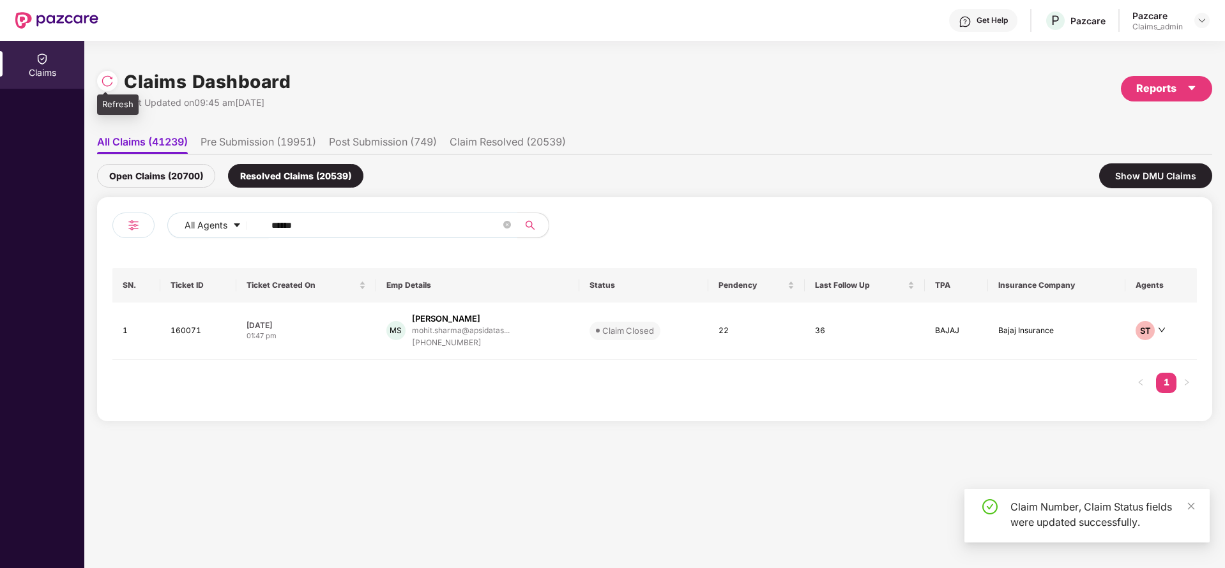
click at [110, 77] on img at bounding box center [107, 81] width 13 height 13
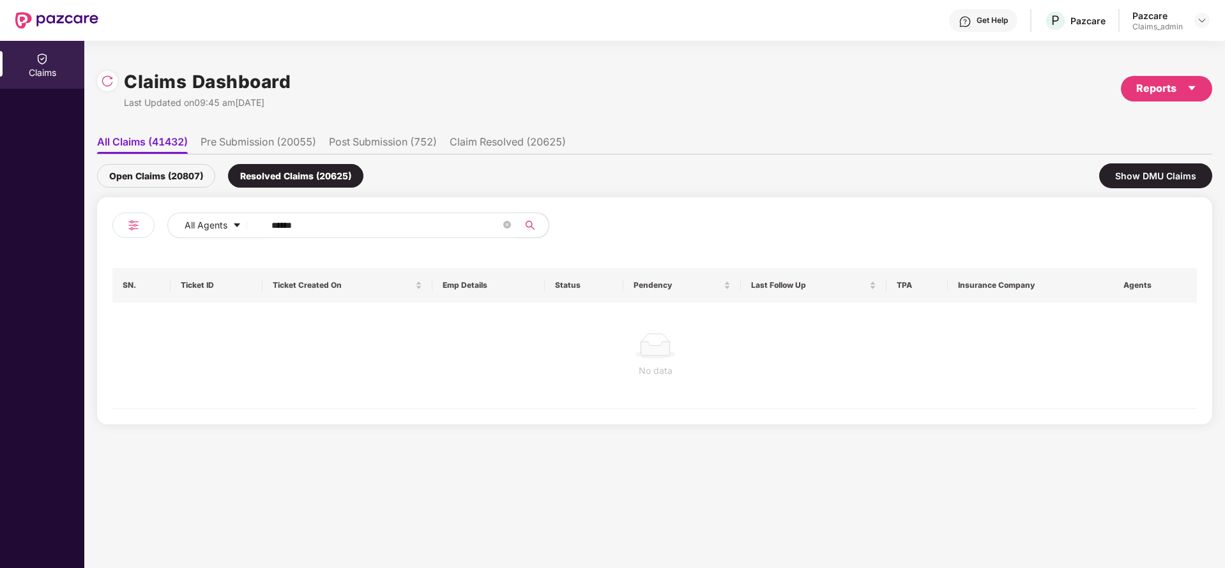
click at [169, 173] on div "Open Claims (20807)" at bounding box center [156, 176] width 118 height 24
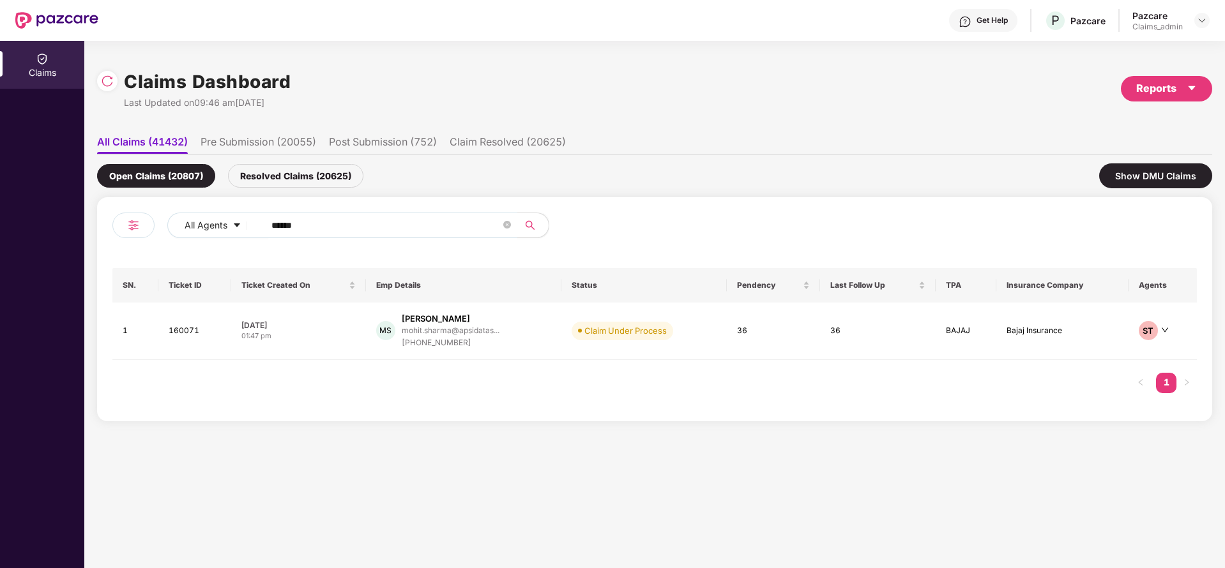
click at [277, 172] on div "Resolved Claims (20625)" at bounding box center [295, 176] width 135 height 24
